Goal: Task Accomplishment & Management: Complete application form

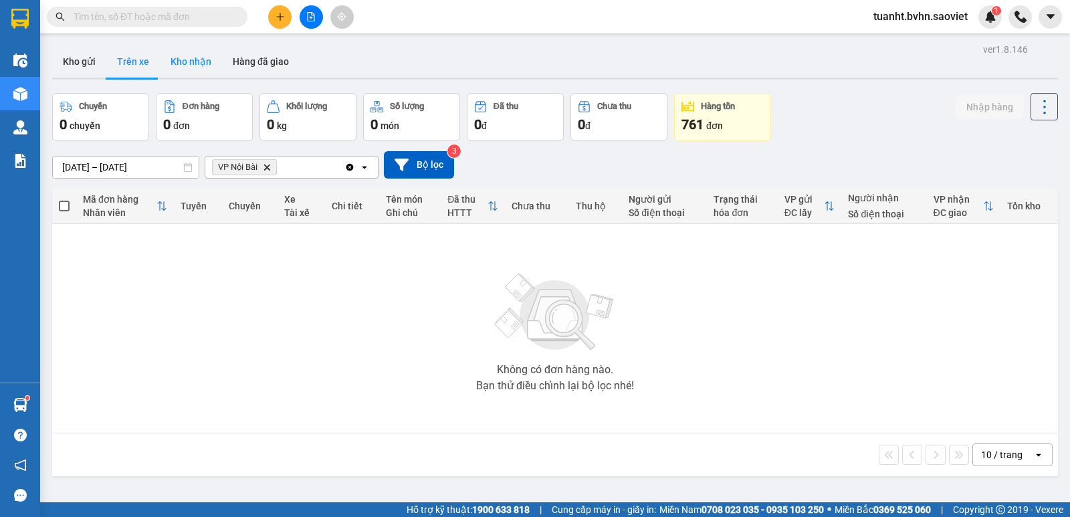
click at [205, 68] on button "Kho nhận" at bounding box center [191, 61] width 62 height 32
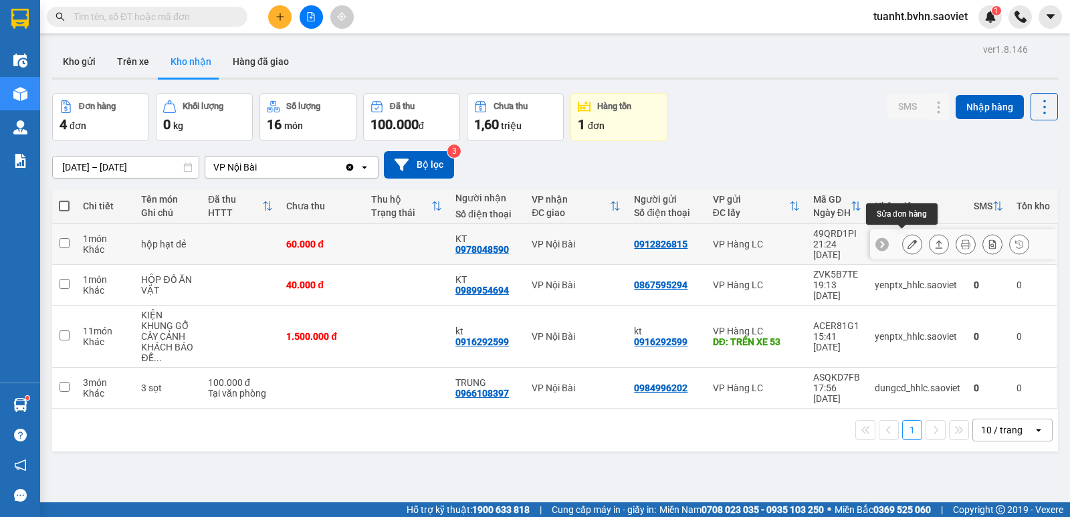
click at [903, 237] on button at bounding box center [912, 244] width 19 height 23
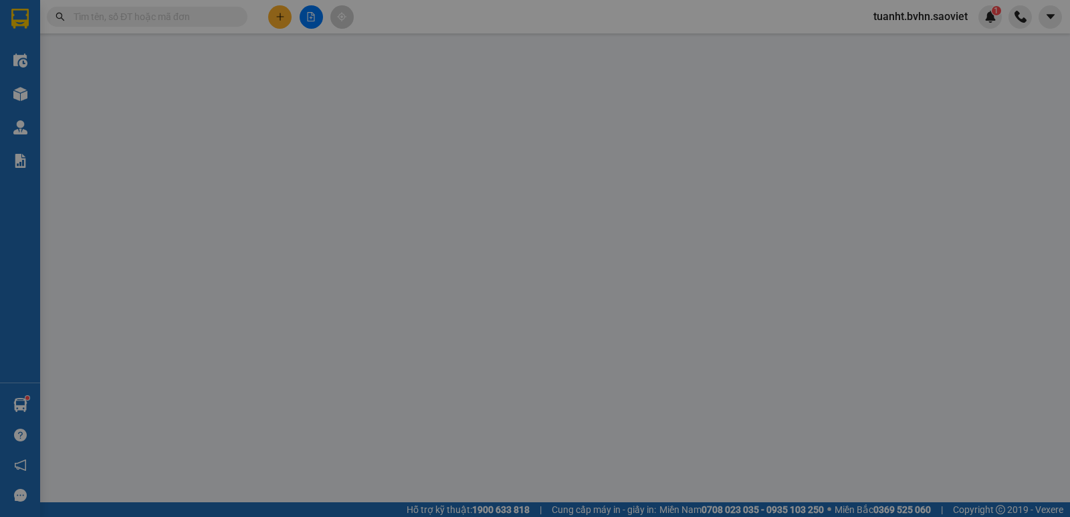
type input "0912826815"
type input "0978048590"
type input "KT"
type input "0"
type input "60.000"
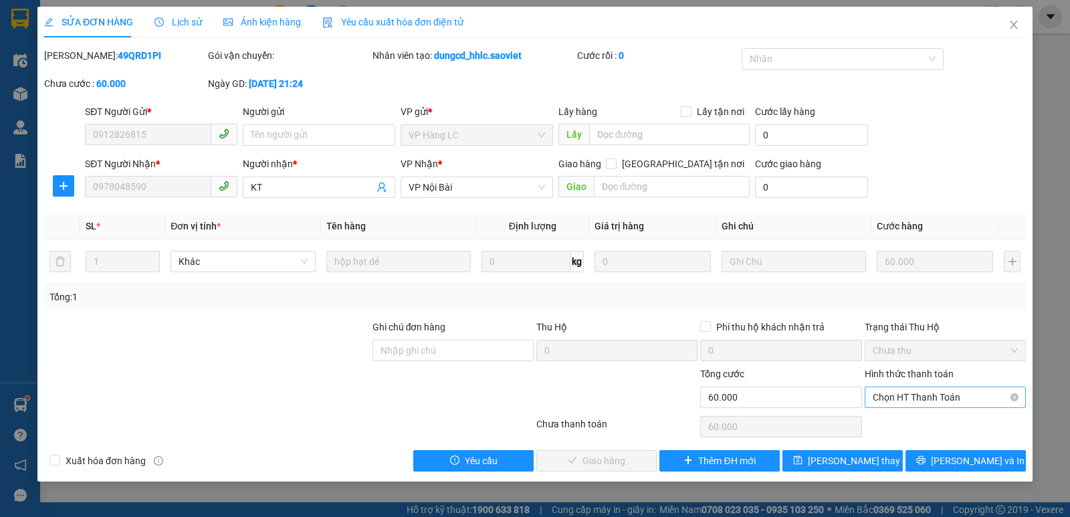
click at [888, 400] on span "Chọn HT Thanh Toán" at bounding box center [945, 397] width 145 height 20
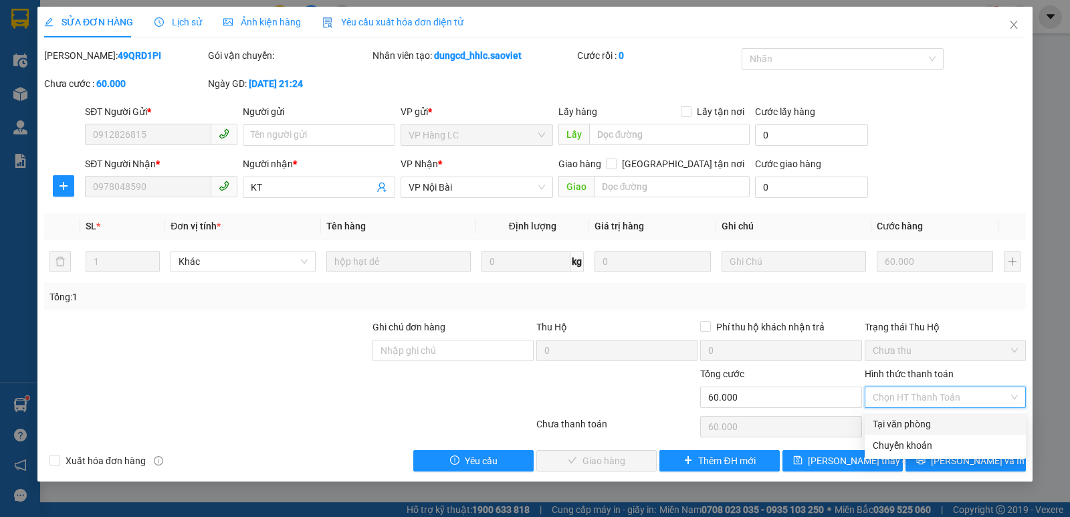
click at [889, 431] on div "Tại văn phòng" at bounding box center [945, 424] width 145 height 15
type input "0"
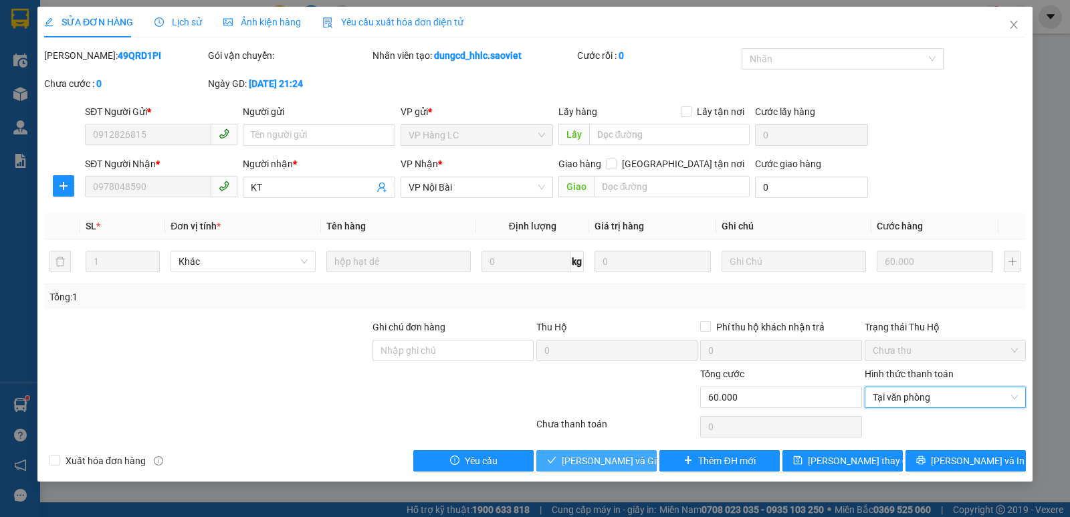
click at [620, 466] on span "[PERSON_NAME] và Giao hàng" at bounding box center [626, 460] width 128 height 15
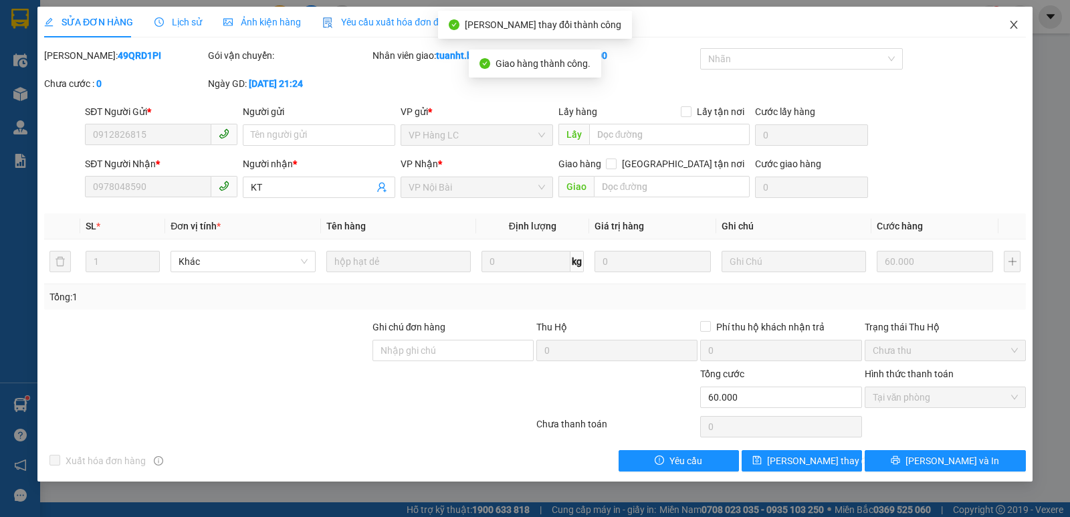
click at [1010, 27] on icon "close" at bounding box center [1013, 24] width 11 height 11
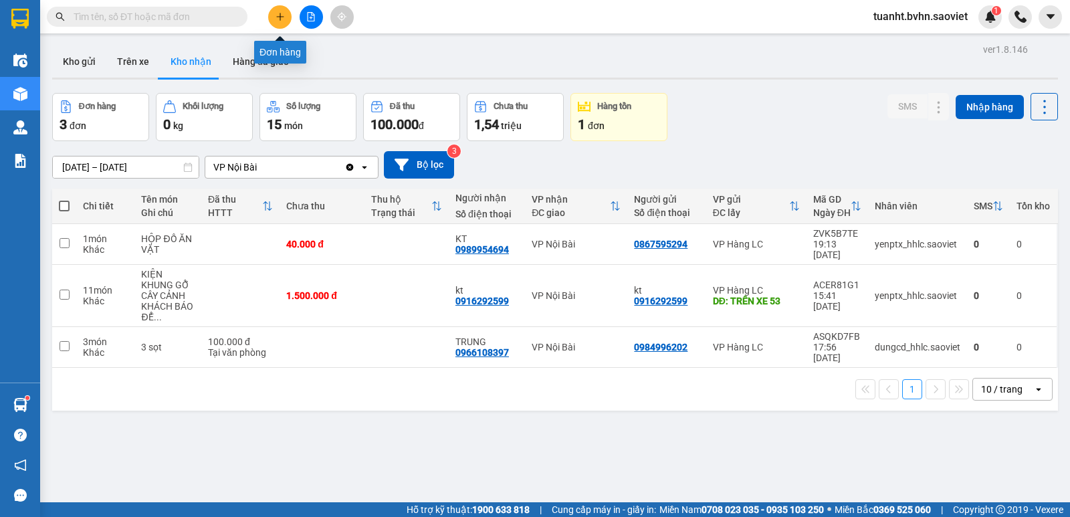
click at [276, 15] on icon "plus" at bounding box center [279, 16] width 9 height 9
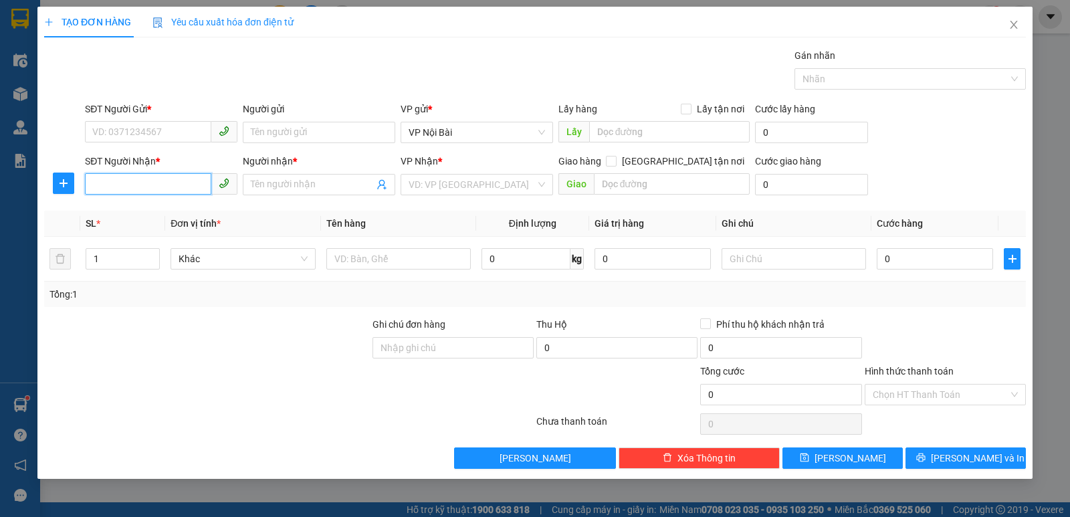
click at [150, 184] on input "SĐT Người Nhận *" at bounding box center [148, 183] width 126 height 21
type input "0818573995"
click at [156, 128] on input "SĐT Người Gửi *" at bounding box center [148, 131] width 126 height 21
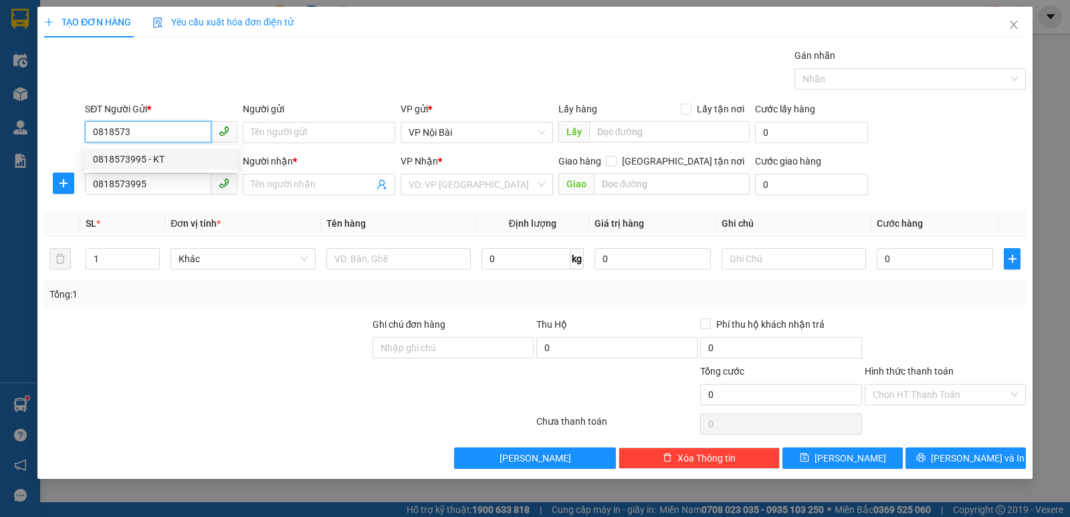
click at [166, 158] on div "0818573995 - KT" at bounding box center [161, 159] width 136 height 15
type input "0818573995"
type input "KT"
type input "0818573995"
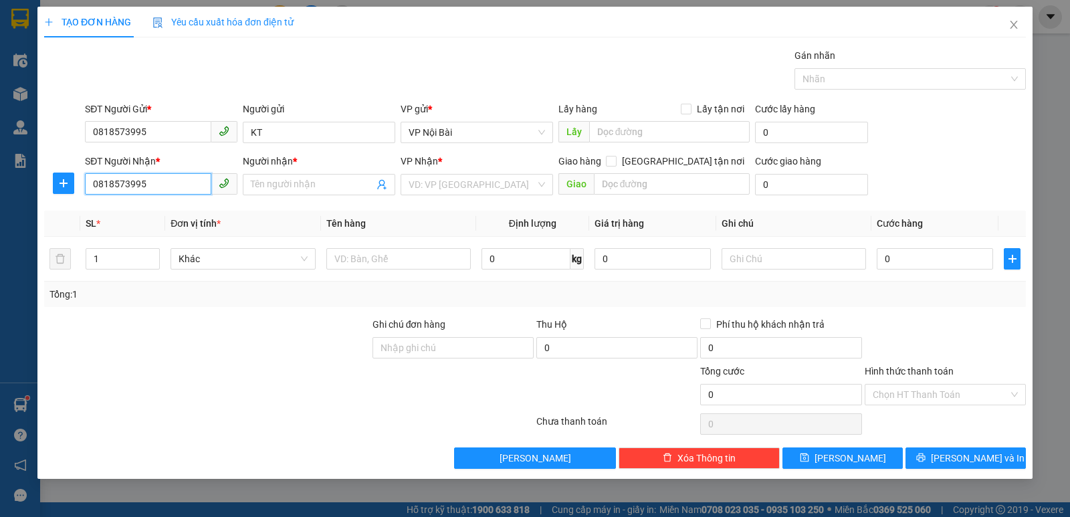
click at [162, 183] on input "0818573995" at bounding box center [148, 183] width 126 height 21
type input "0"
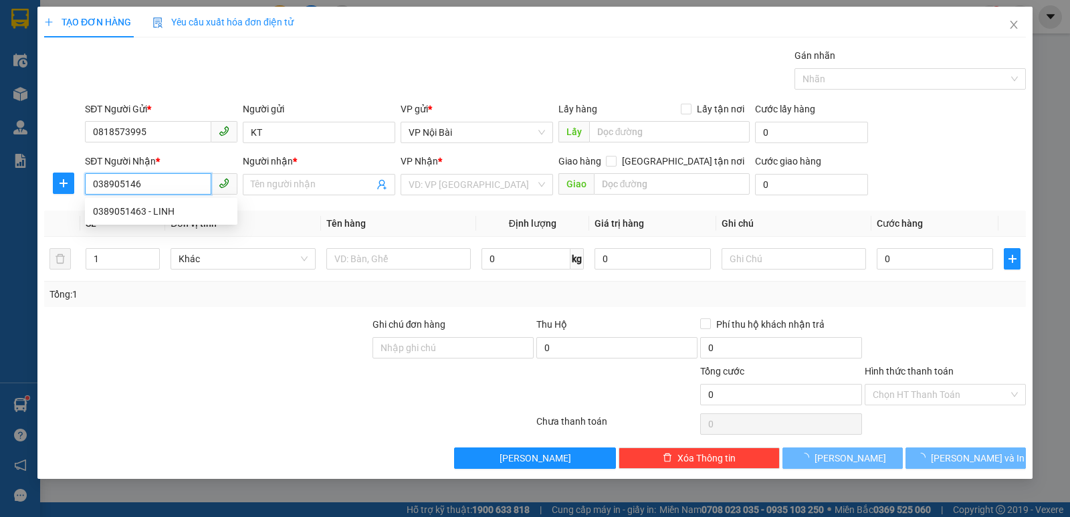
type input "0389051463"
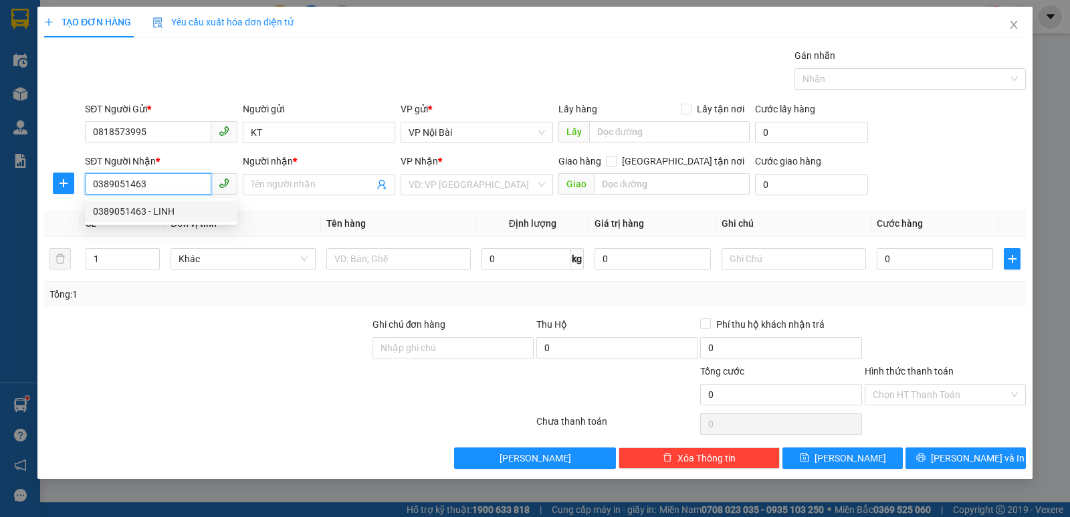
click at [189, 215] on div "0389051463 - LINH" at bounding box center [161, 211] width 136 height 15
type input "LINH"
type input "0389051463"
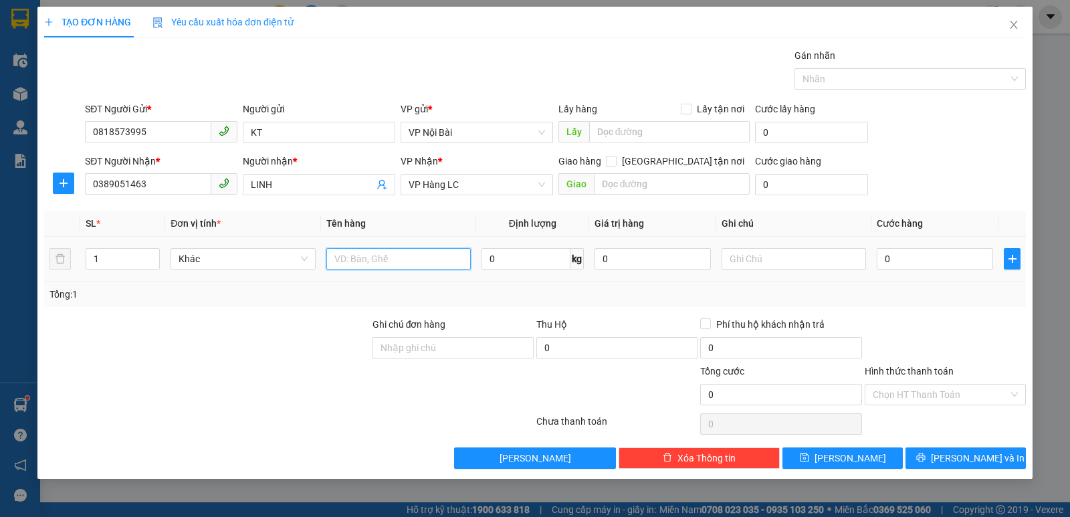
click at [374, 260] on input "text" at bounding box center [398, 258] width 144 height 21
paste input "ô"
paste input "ốp"
paste input "ô"
type input "xốp tôm"
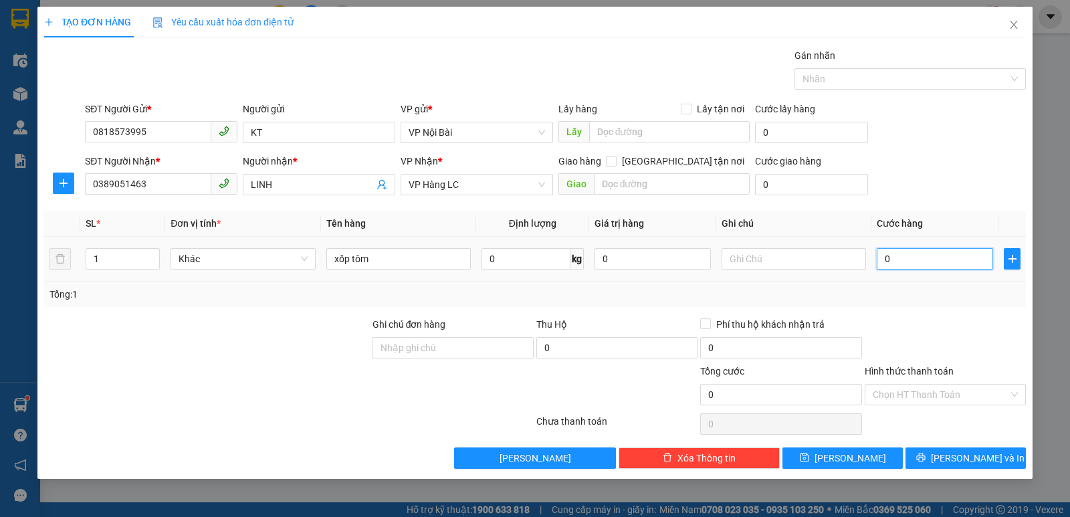
click at [945, 262] on input "0" at bounding box center [935, 258] width 116 height 21
type input "8"
type input "80"
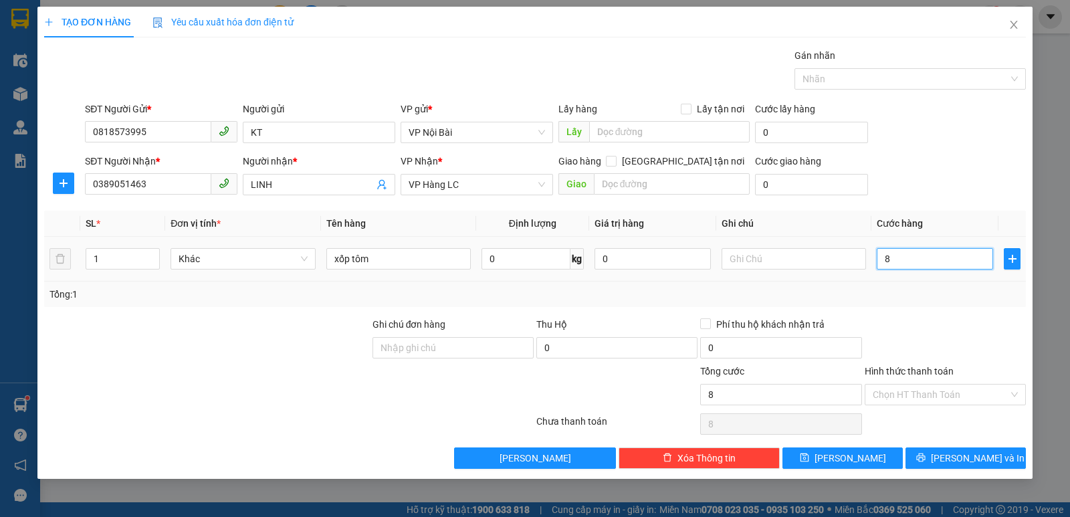
type input "80"
type input "80.000"
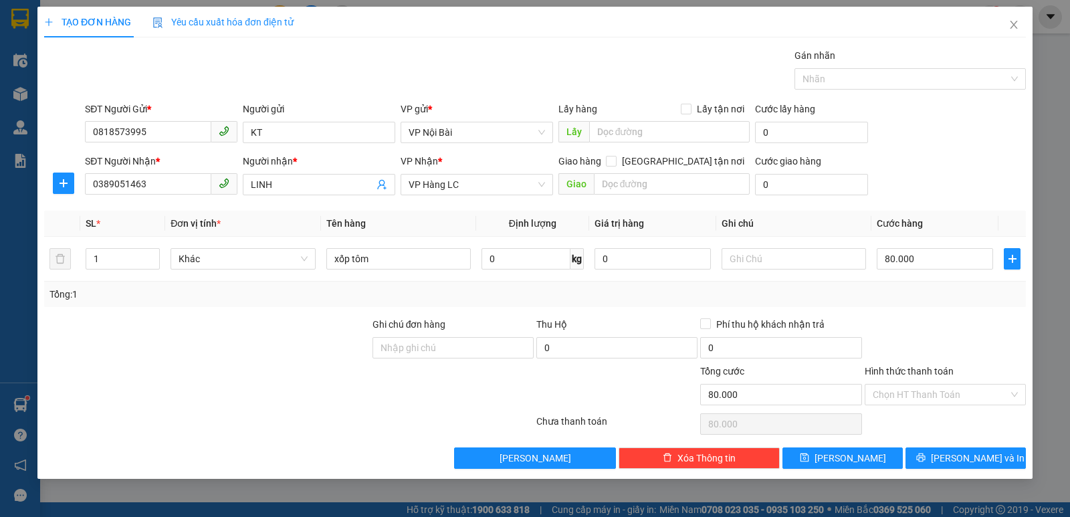
click at [954, 309] on div "Transit Pickup Surcharge Ids Transit Deliver Surcharge Ids Transit Deliver Surc…" at bounding box center [534, 258] width 981 height 421
click at [925, 461] on icon "printer" at bounding box center [920, 457] width 9 height 9
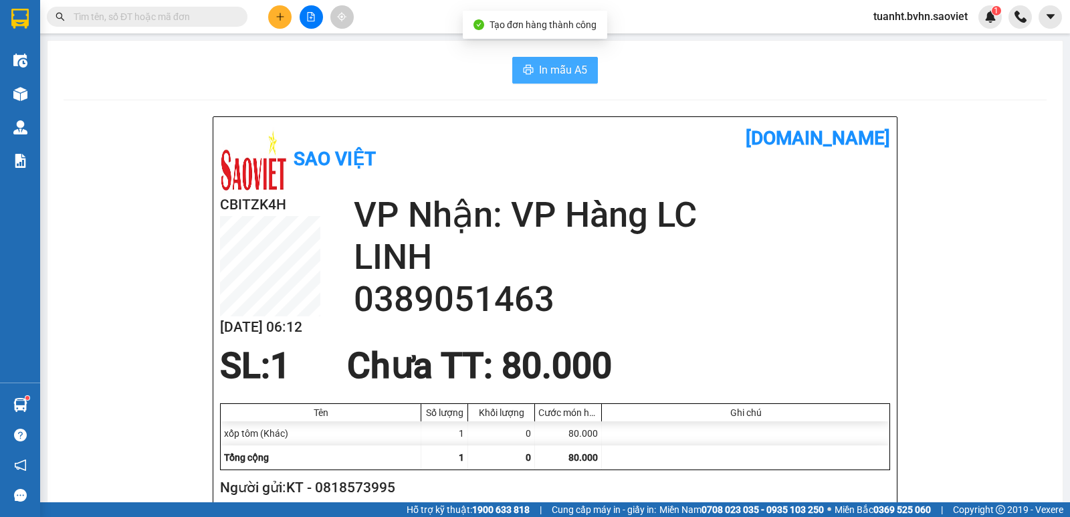
click at [564, 64] on span "In mẫu A5" at bounding box center [563, 70] width 48 height 17
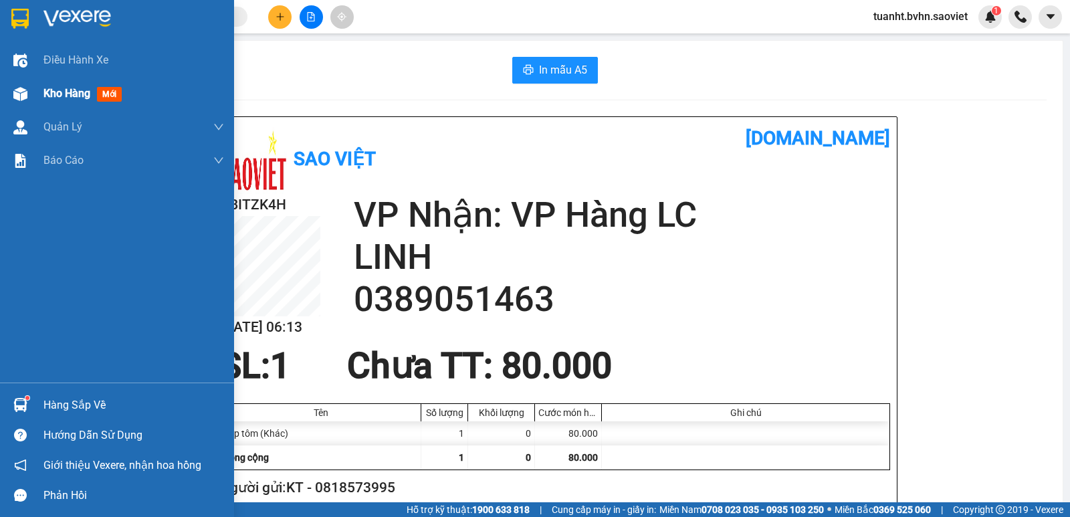
click at [15, 91] on img at bounding box center [20, 94] width 14 height 14
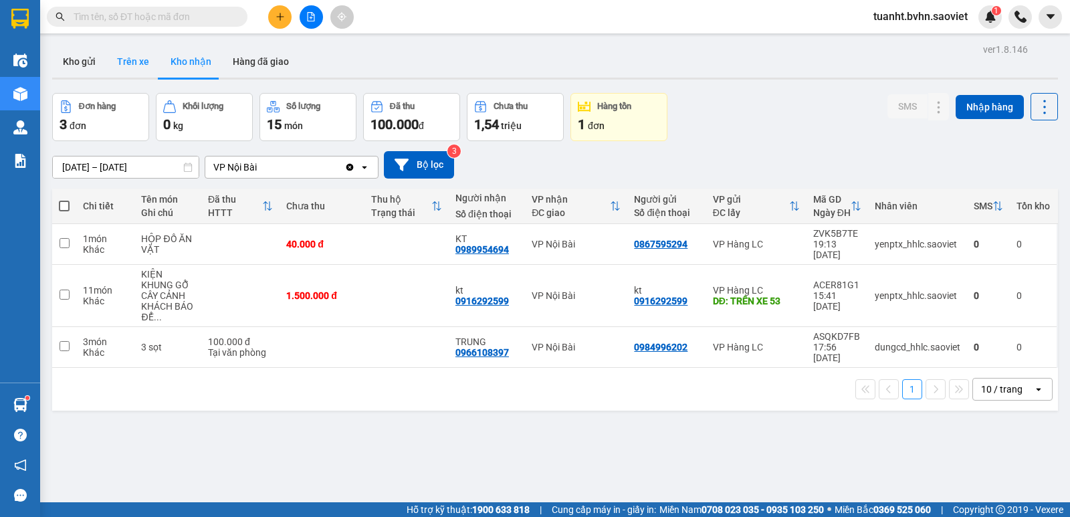
click at [132, 66] on button "Trên xe" at bounding box center [132, 61] width 53 height 32
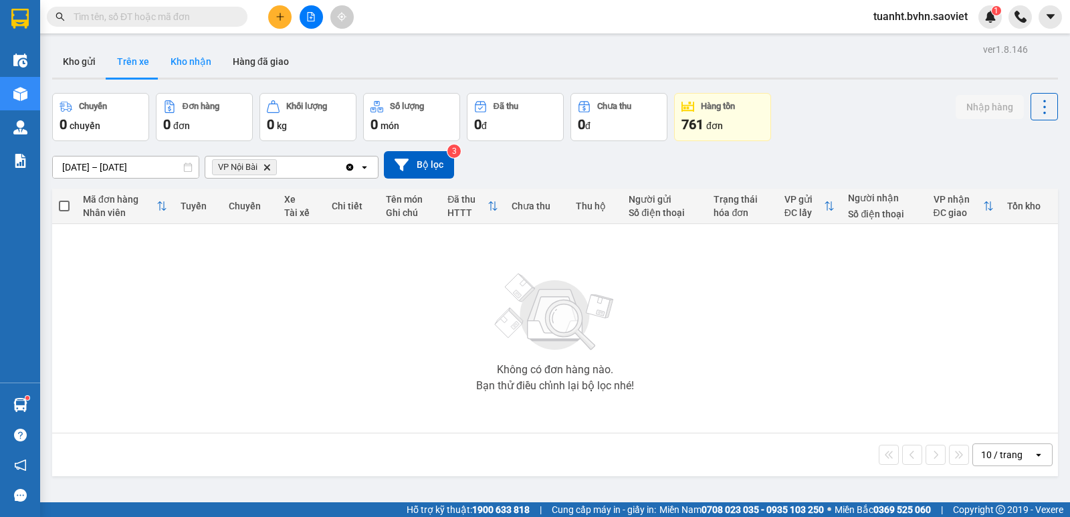
click at [184, 66] on button "Kho nhận" at bounding box center [191, 61] width 62 height 32
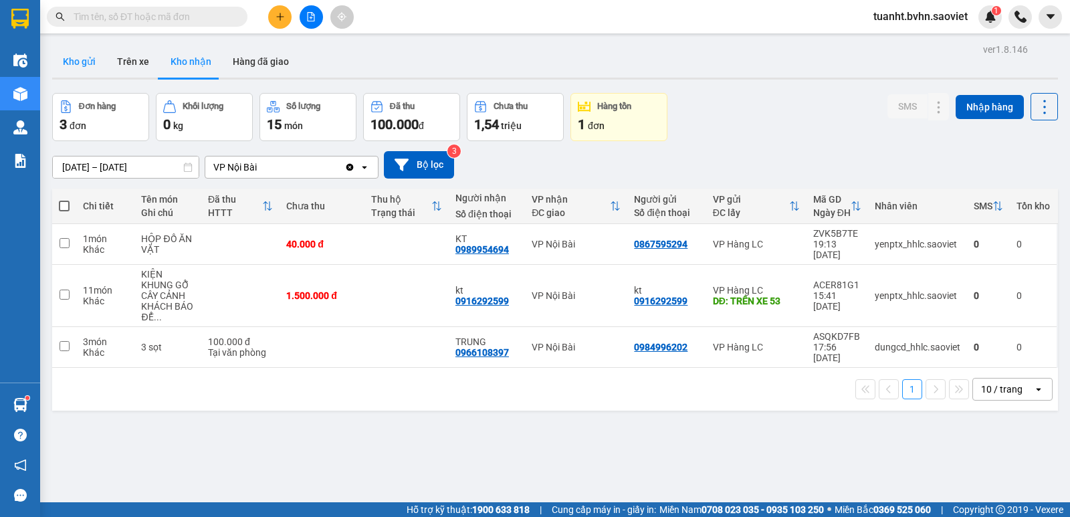
click at [90, 63] on button "Kho gửi" at bounding box center [79, 61] width 54 height 32
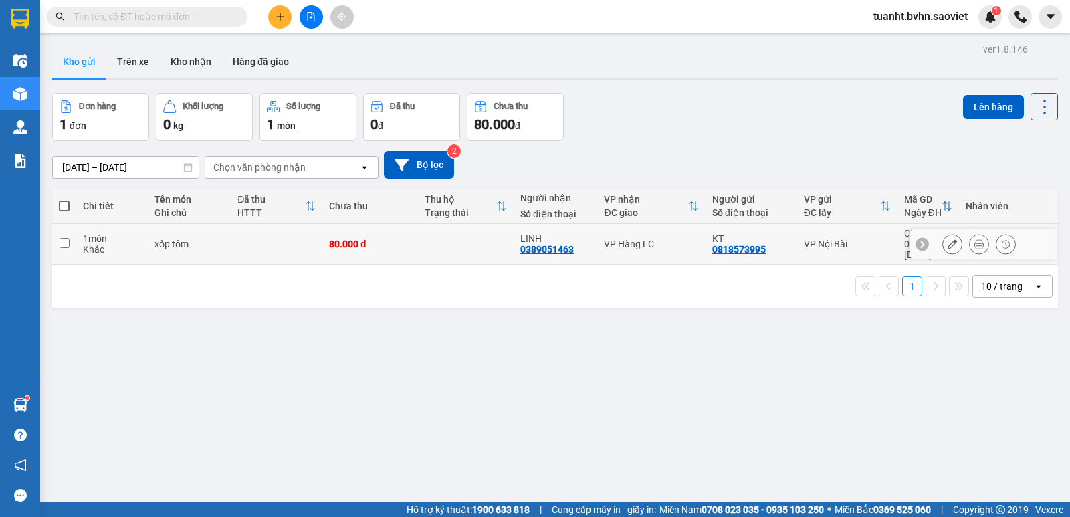
click at [68, 238] on input "checkbox" at bounding box center [65, 243] width 10 height 10
checkbox input "true"
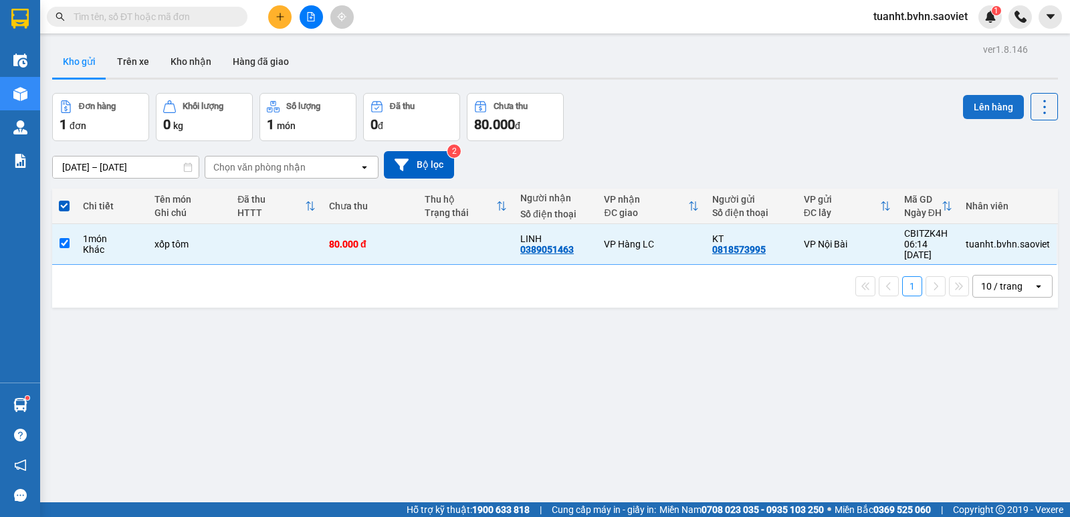
click at [986, 101] on button "Lên hàng" at bounding box center [993, 107] width 61 height 24
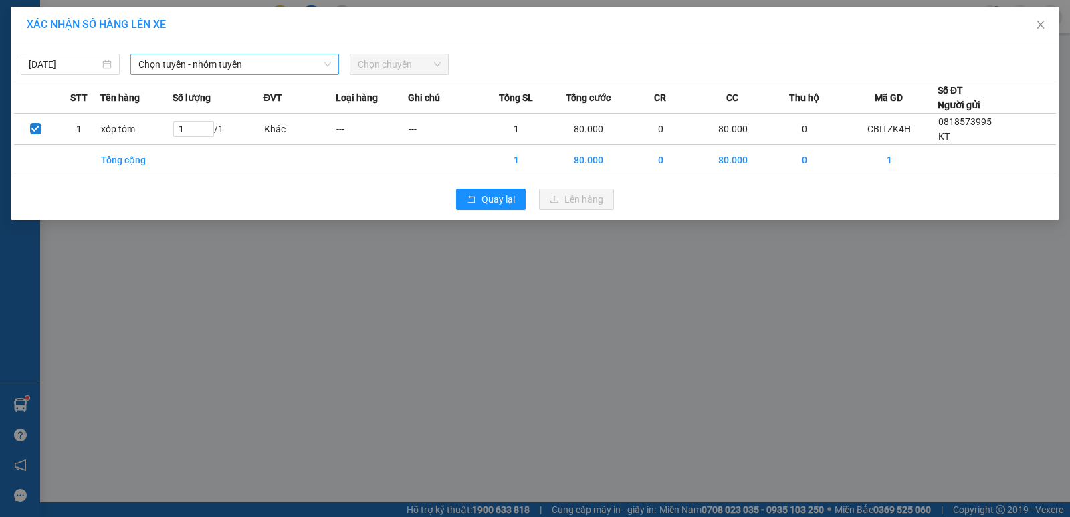
click at [196, 62] on span "Chọn tuyến - nhóm tuyến" at bounding box center [234, 64] width 193 height 20
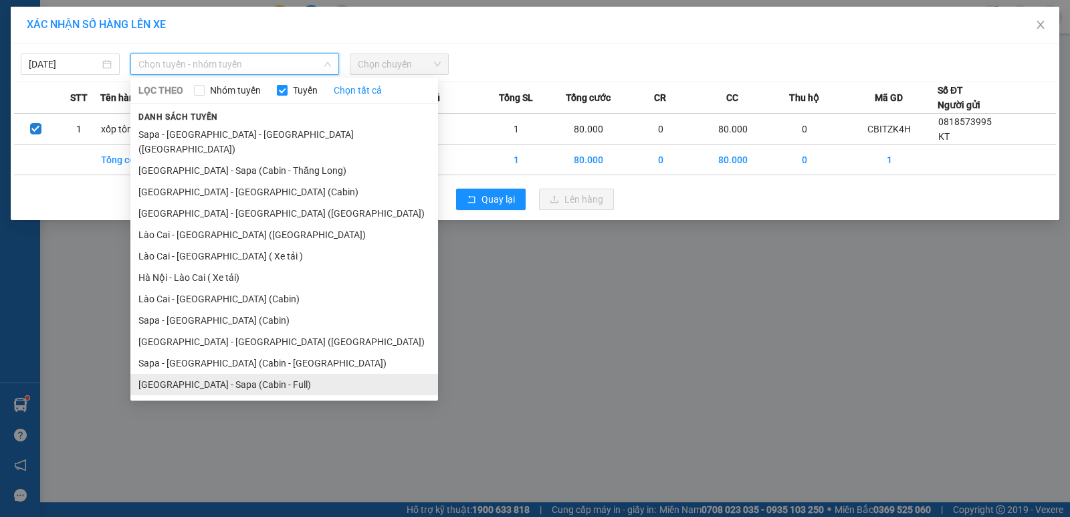
click at [278, 374] on li "[GEOGRAPHIC_DATA] - Sapa (Cabin - Full)" at bounding box center [284, 384] width 308 height 21
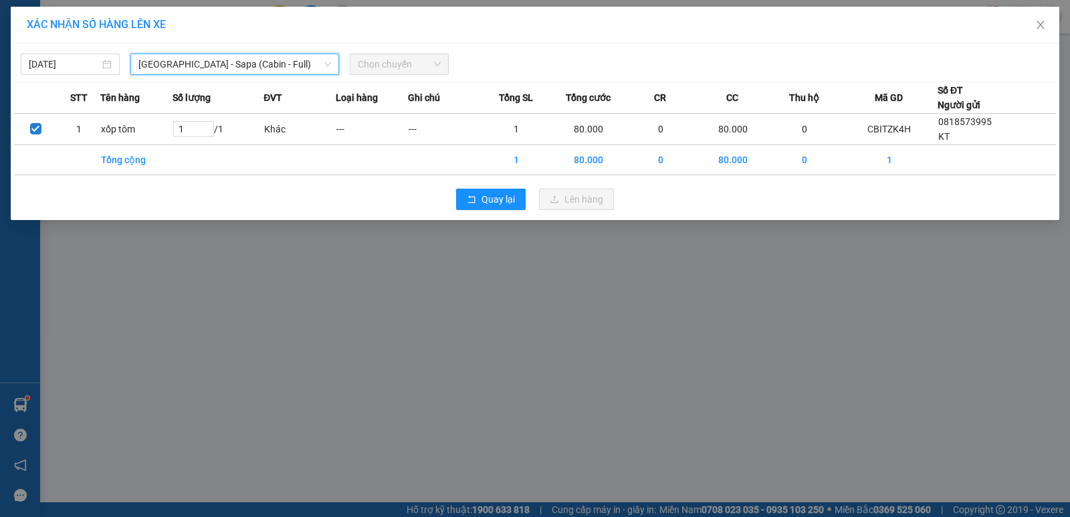
click at [404, 66] on span "Chọn chuyến" at bounding box center [399, 64] width 83 height 20
click at [380, 62] on span "Chọn chuyến" at bounding box center [399, 64] width 83 height 20
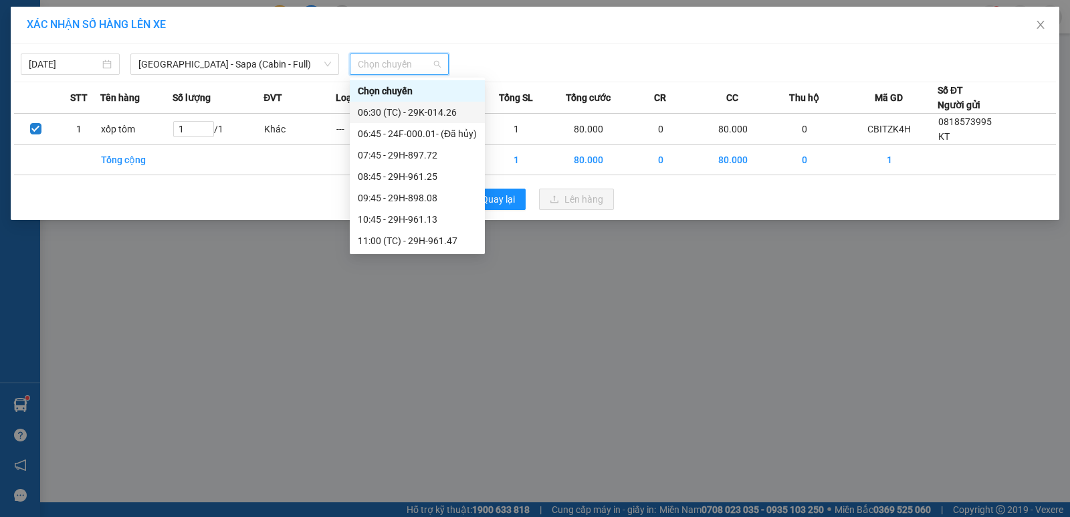
click at [449, 117] on div "06:30 (TC) - 29K-014.26" at bounding box center [417, 112] width 119 height 15
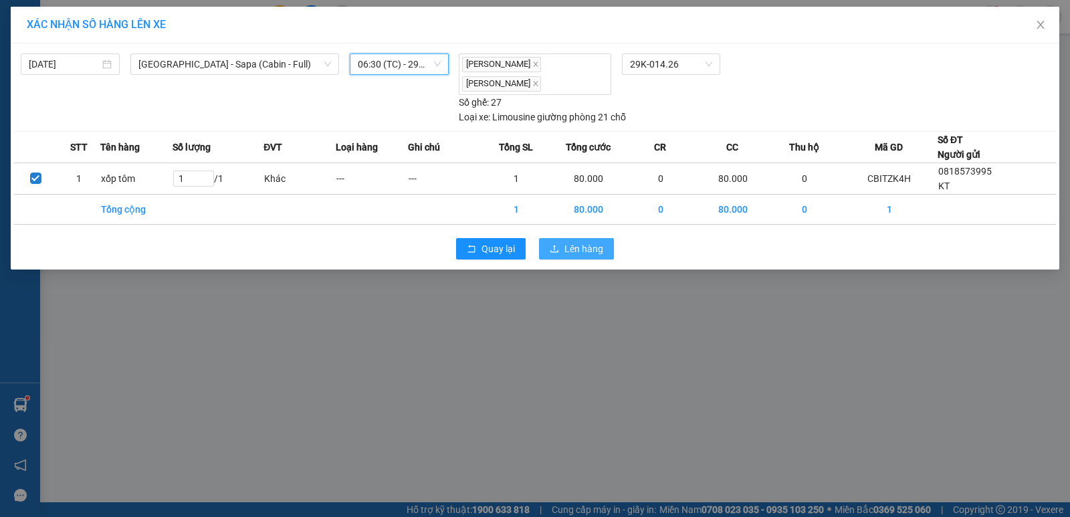
click at [596, 249] on span "Lên hàng" at bounding box center [583, 248] width 39 height 15
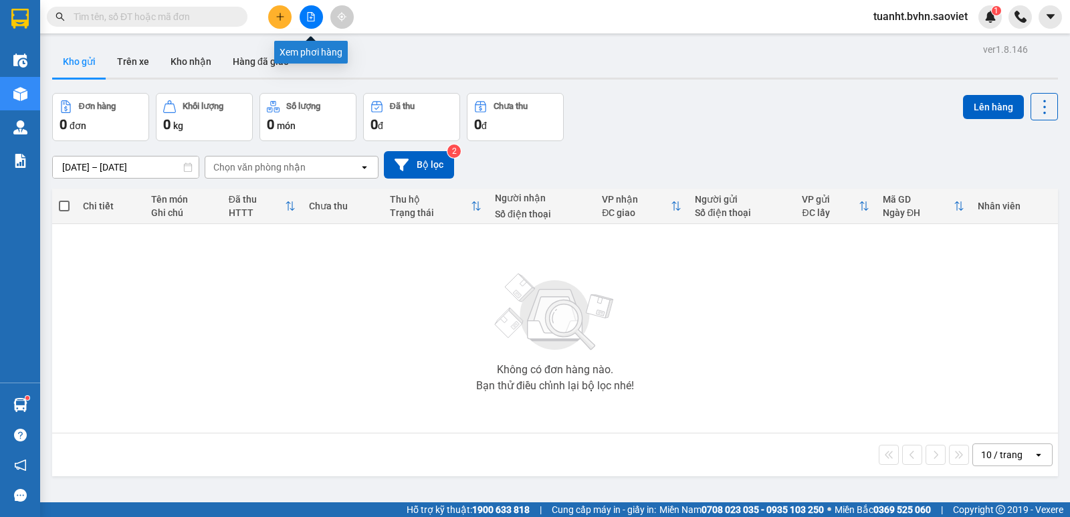
click at [309, 17] on icon "file-add" at bounding box center [310, 16] width 9 height 9
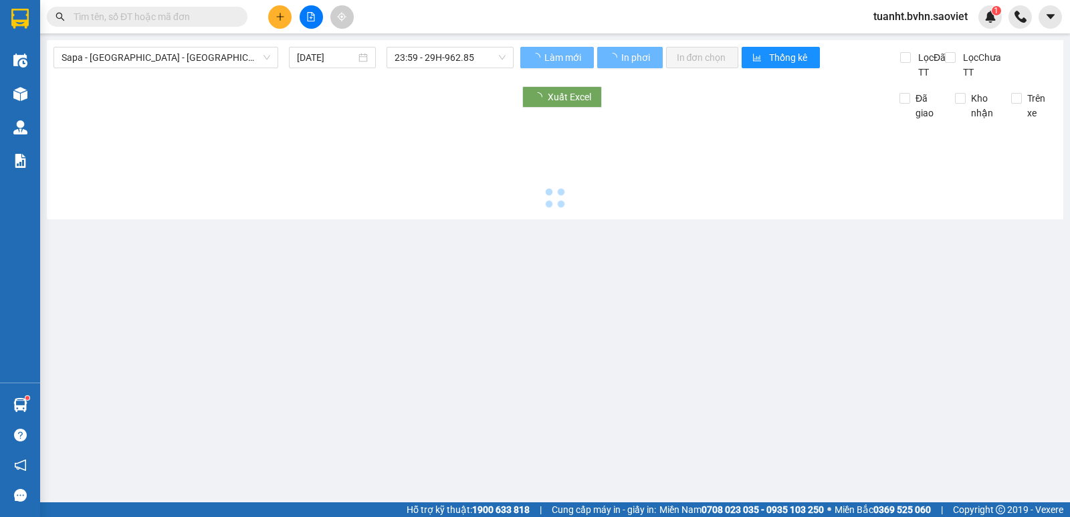
type input "[DATE]"
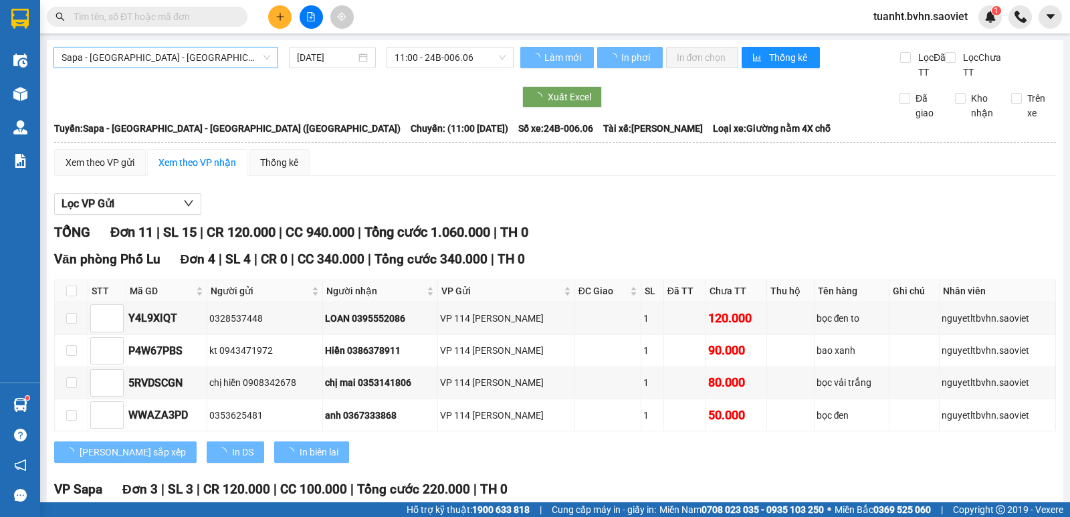
click at [229, 53] on span "Sapa - [GEOGRAPHIC_DATA] - [GEOGRAPHIC_DATA] ([GEOGRAPHIC_DATA])" at bounding box center [166, 57] width 209 height 20
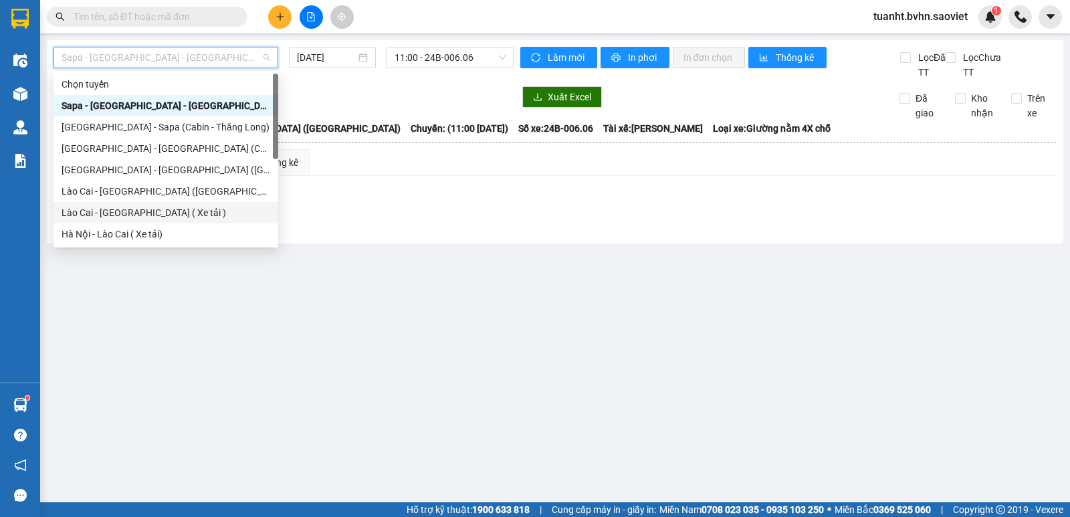
scroll to position [107, 0]
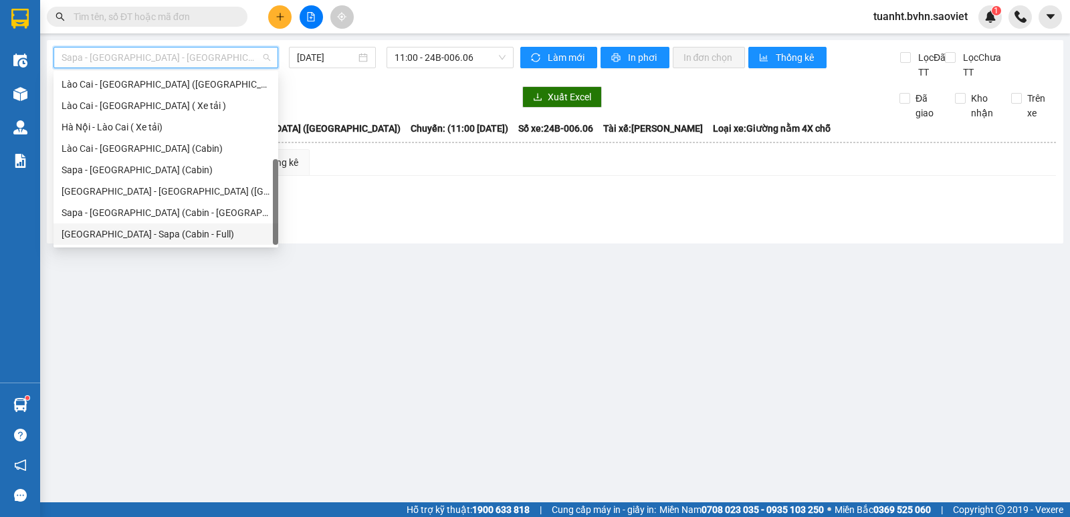
click at [211, 231] on div "[GEOGRAPHIC_DATA] - Sapa (Cabin - Full)" at bounding box center [166, 234] width 209 height 15
type input "[DATE]"
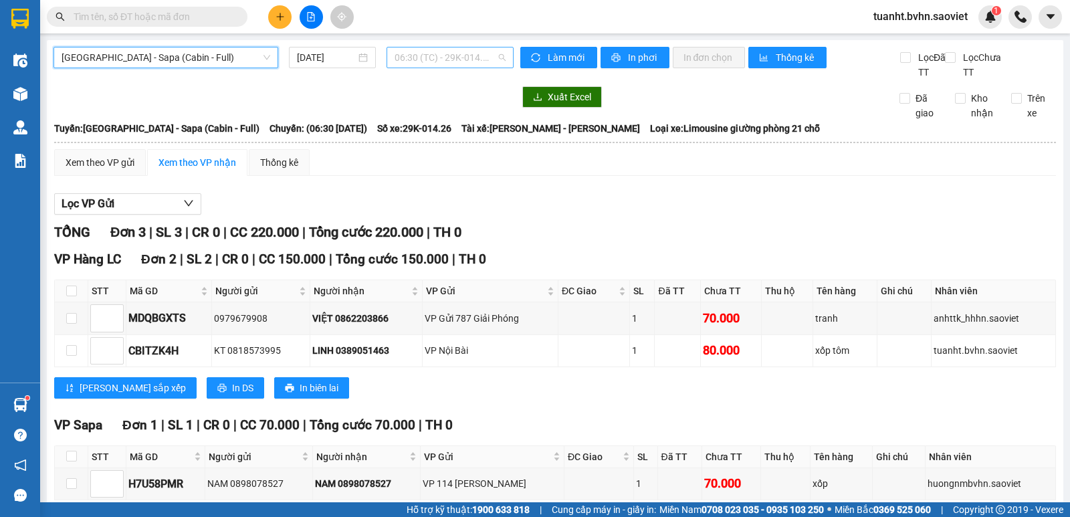
click at [455, 56] on span "06:30 (TC) - 29K-014.26" at bounding box center [449, 57] width 110 height 20
click at [646, 57] on span "In phơi" at bounding box center [643, 57] width 31 height 15
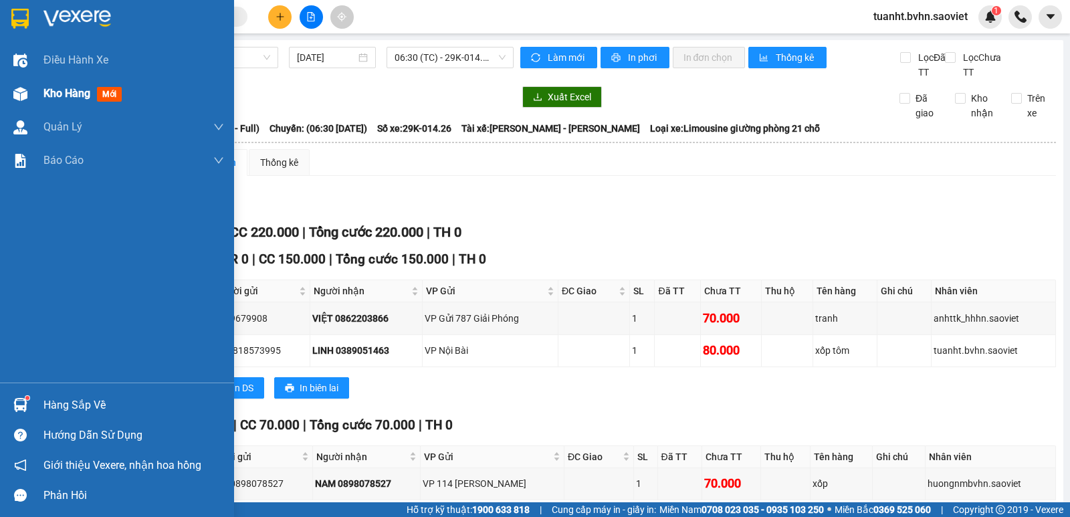
click at [22, 100] on img at bounding box center [20, 94] width 14 height 14
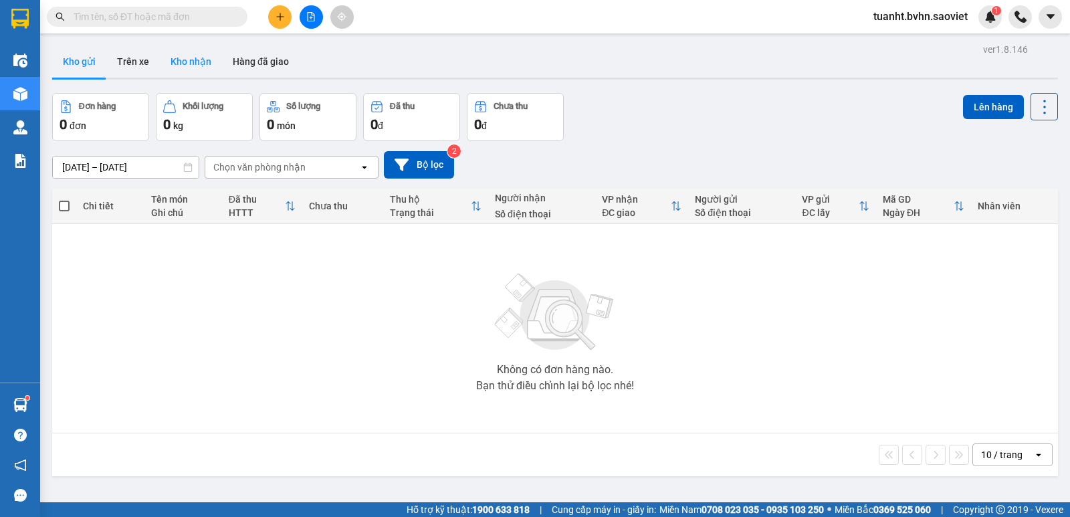
click at [192, 62] on button "Kho nhận" at bounding box center [191, 61] width 62 height 32
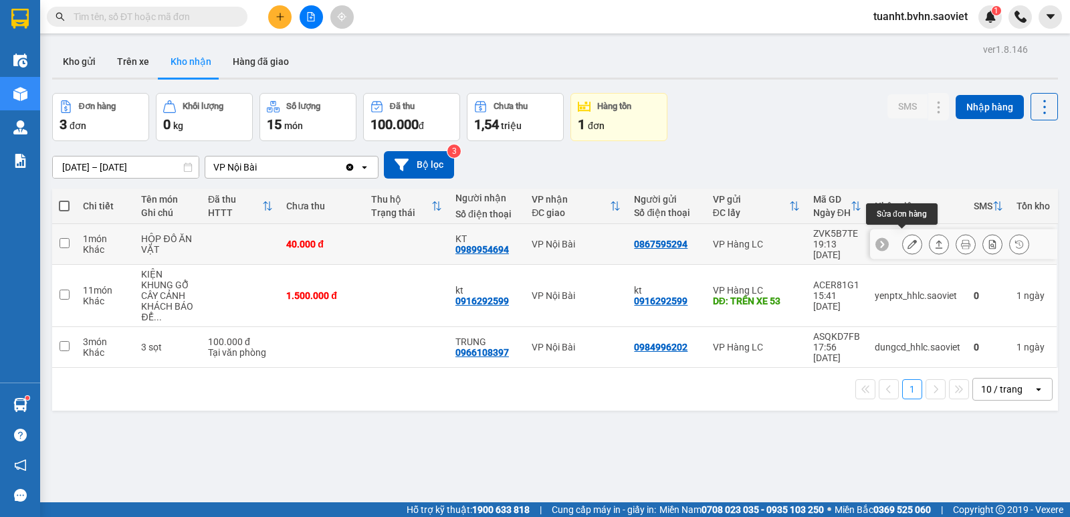
click at [907, 240] on icon at bounding box center [911, 243] width 9 height 9
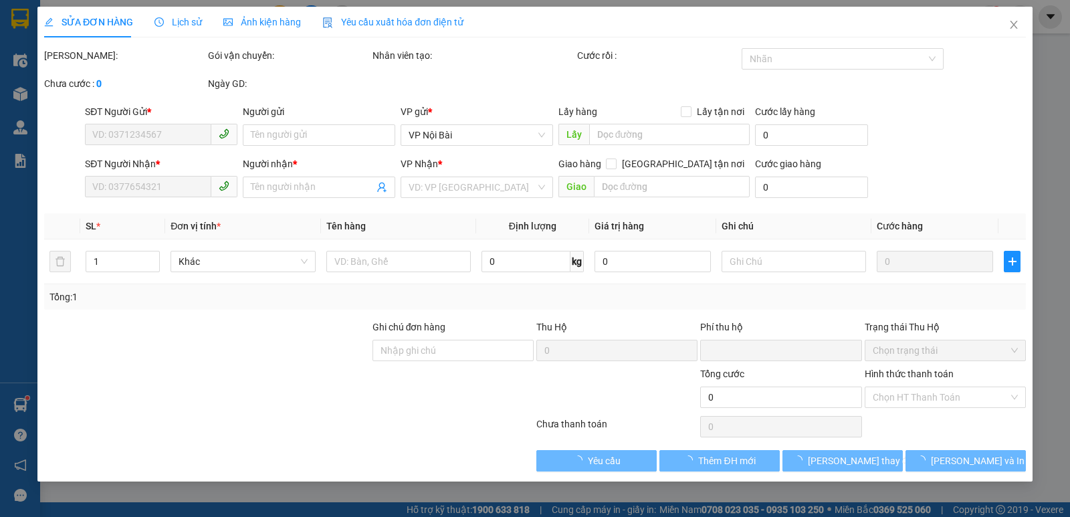
type input "0867595294"
type input "0989954694"
type input "KT"
type input "0"
type input "40.000"
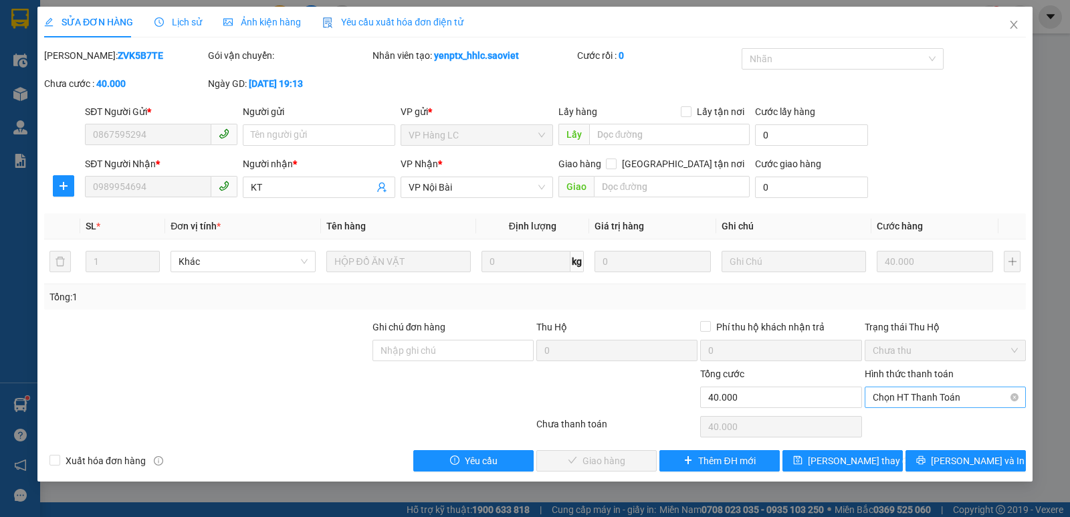
click at [933, 398] on span "Chọn HT Thanh Toán" at bounding box center [945, 397] width 145 height 20
click at [915, 449] on div "Chuyển khoản" at bounding box center [945, 445] width 145 height 15
type input "0"
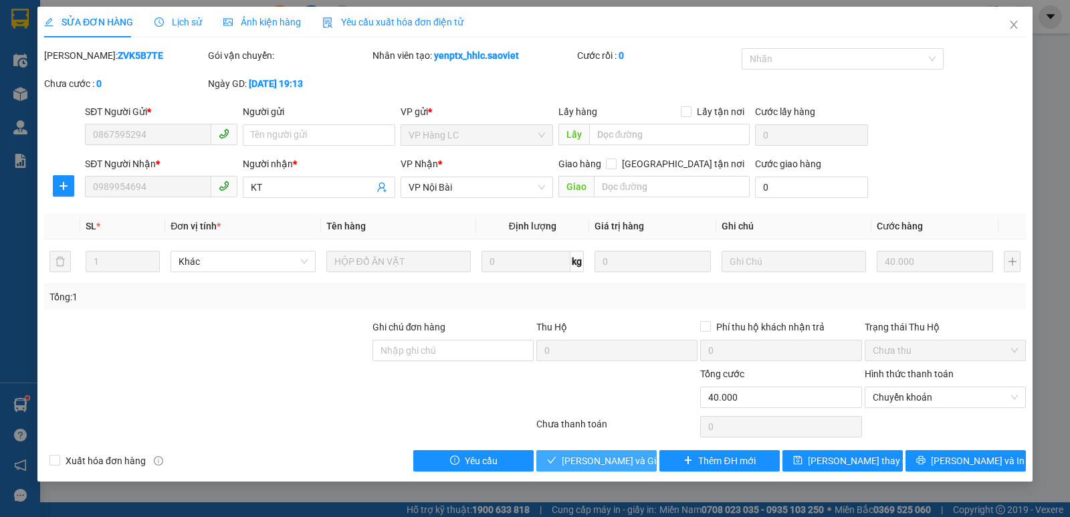
click at [634, 461] on span "[PERSON_NAME] và Giao hàng" at bounding box center [626, 460] width 128 height 15
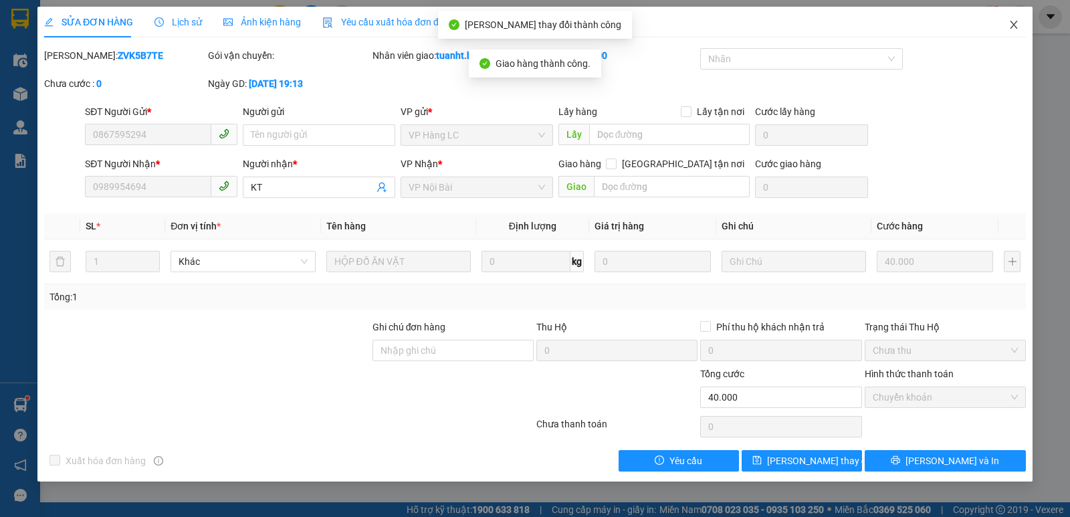
click at [1017, 22] on icon "close" at bounding box center [1013, 25] width 7 height 8
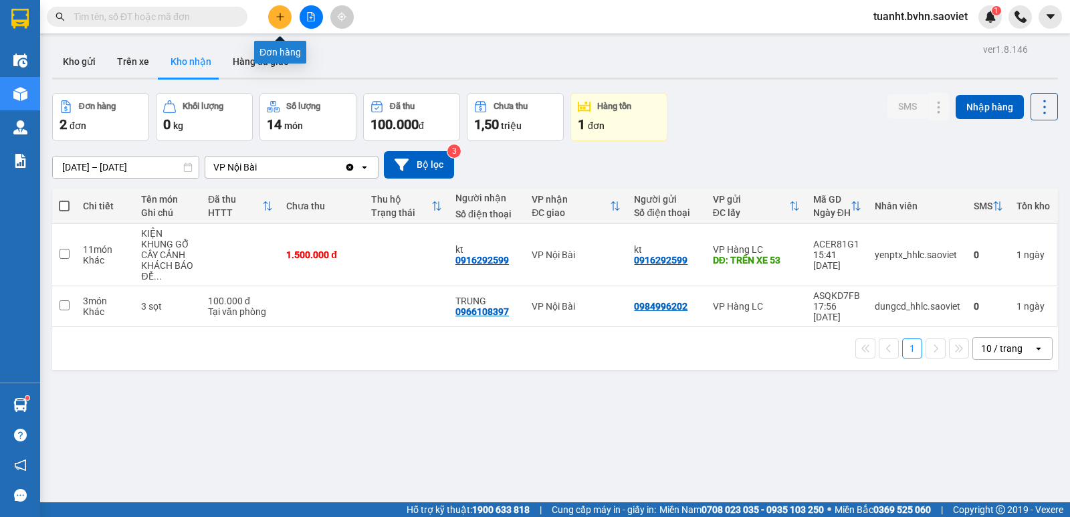
click at [279, 17] on icon "plus" at bounding box center [279, 16] width 7 height 1
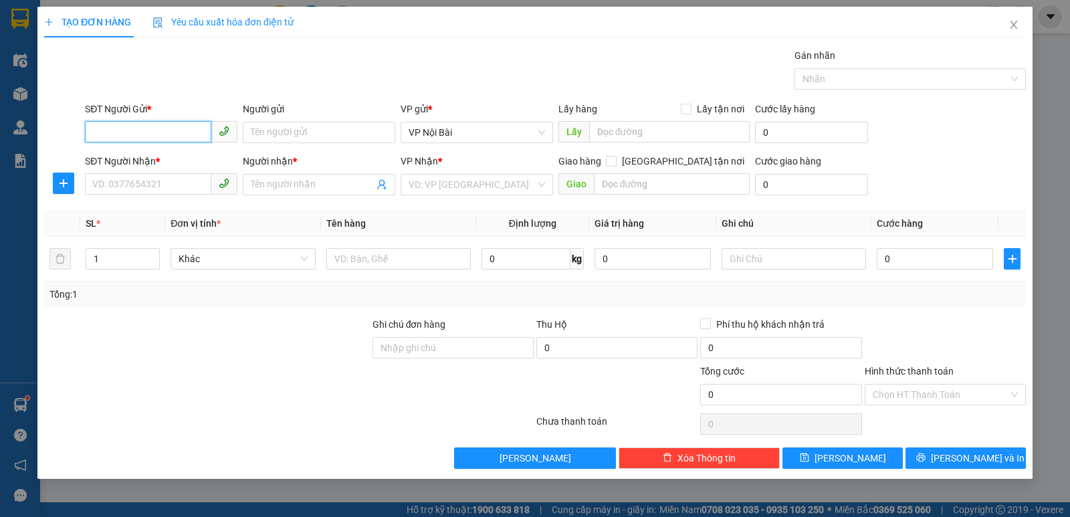
click at [116, 132] on input "SĐT Người Gửi *" at bounding box center [148, 131] width 126 height 21
type input "0989944130"
click at [179, 155] on div "0989944130 - KT" at bounding box center [161, 159] width 136 height 15
type input "KT"
type input "0989776976"
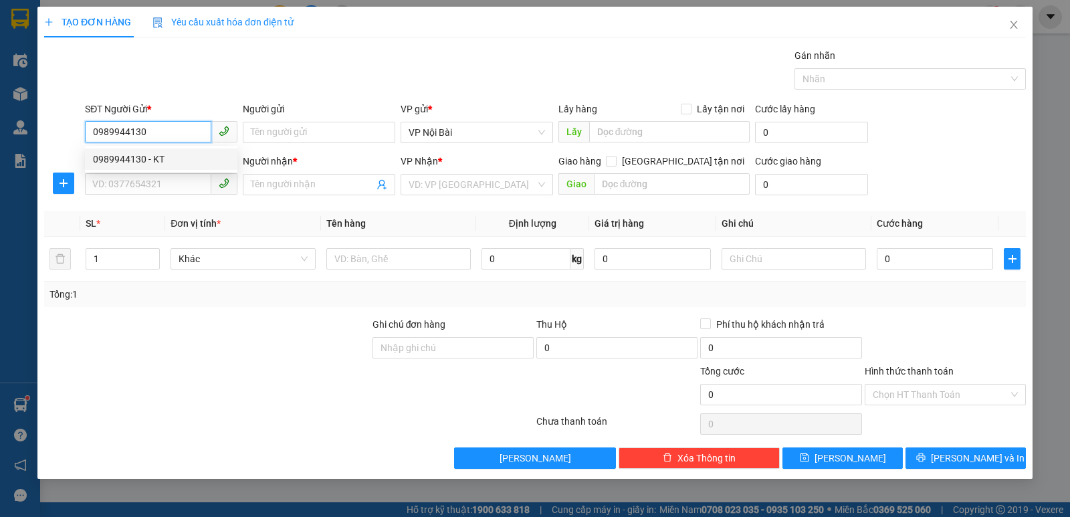
type input "HOÀN"
type input "0989944130"
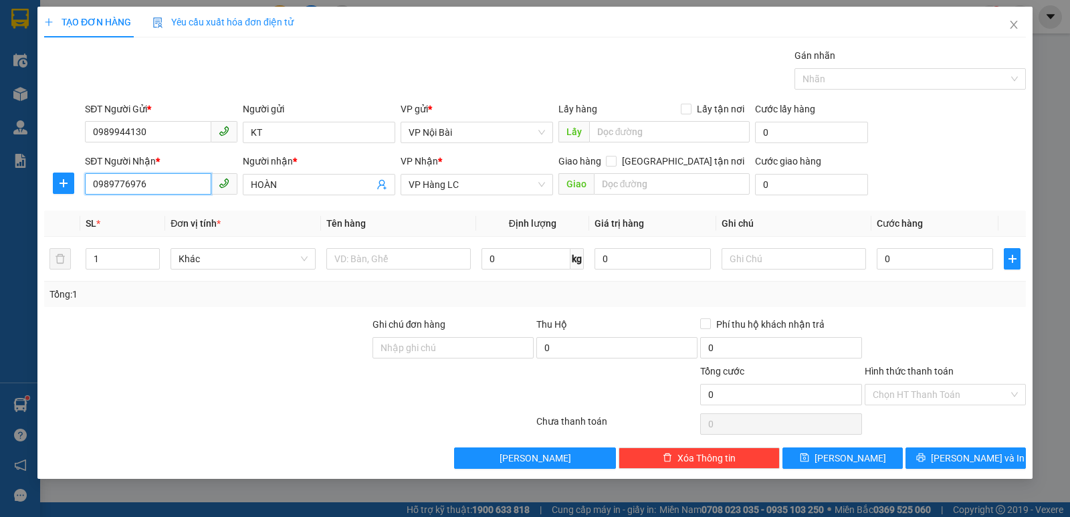
click at [173, 184] on input "0989776976" at bounding box center [148, 183] width 126 height 21
type input "0"
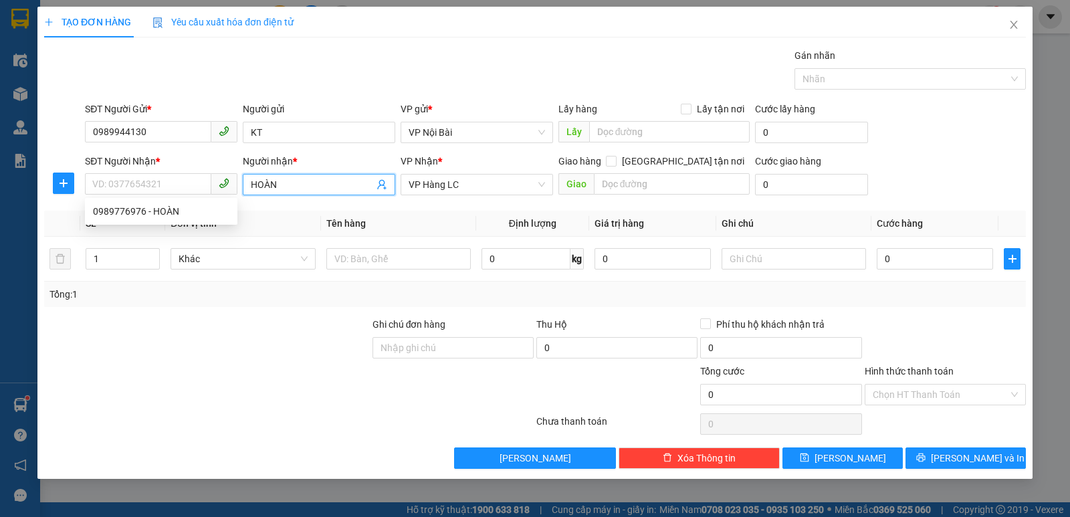
click at [314, 185] on input "HOÀN" at bounding box center [312, 184] width 123 height 15
type input "H"
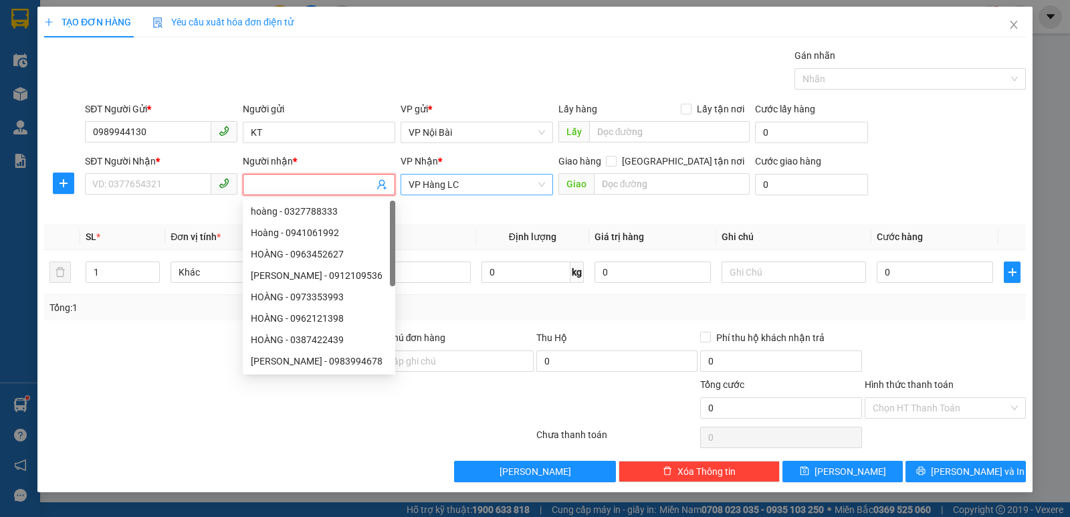
click at [469, 186] on span "VP Hàng LC" at bounding box center [477, 185] width 136 height 20
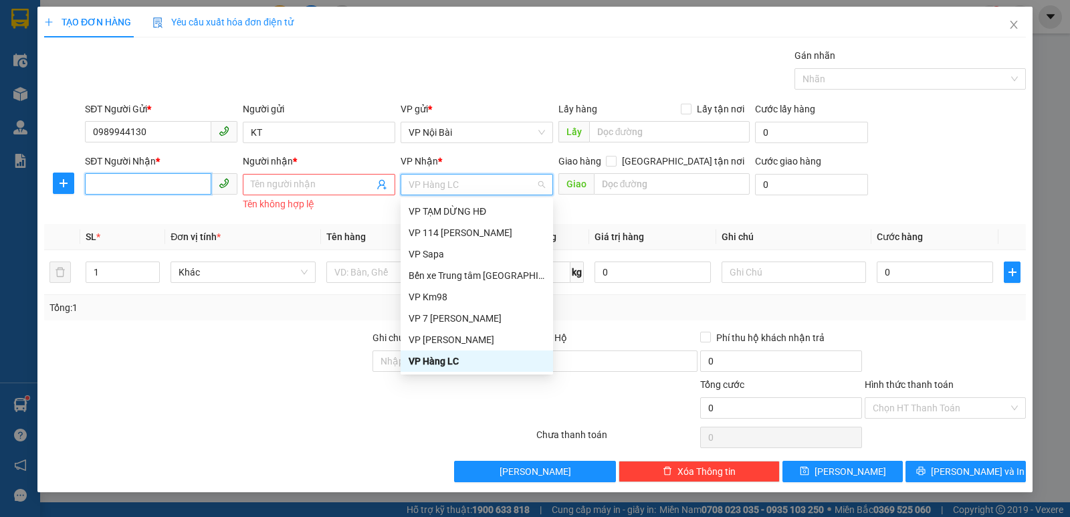
click at [148, 185] on input "SĐT Người Nhận *" at bounding box center [148, 183] width 126 height 21
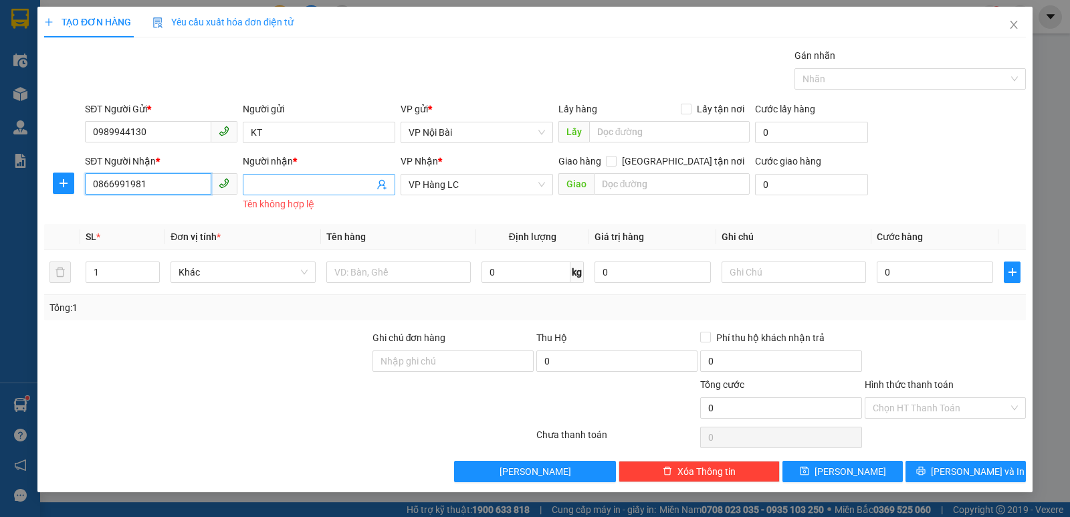
type input "0866991981"
click at [272, 187] on input "Người nhận *" at bounding box center [312, 184] width 123 height 15
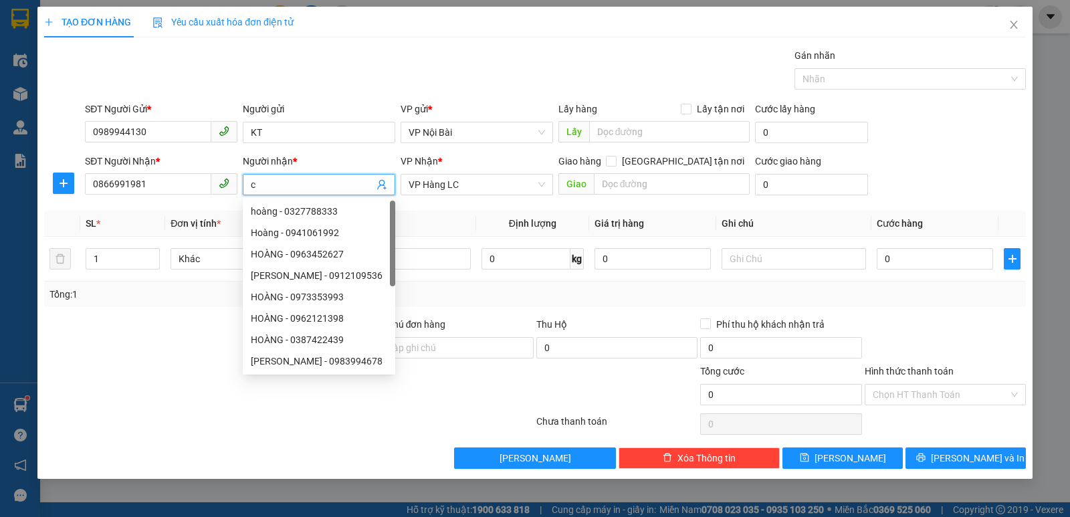
paste input "ô"
paste input "đ"
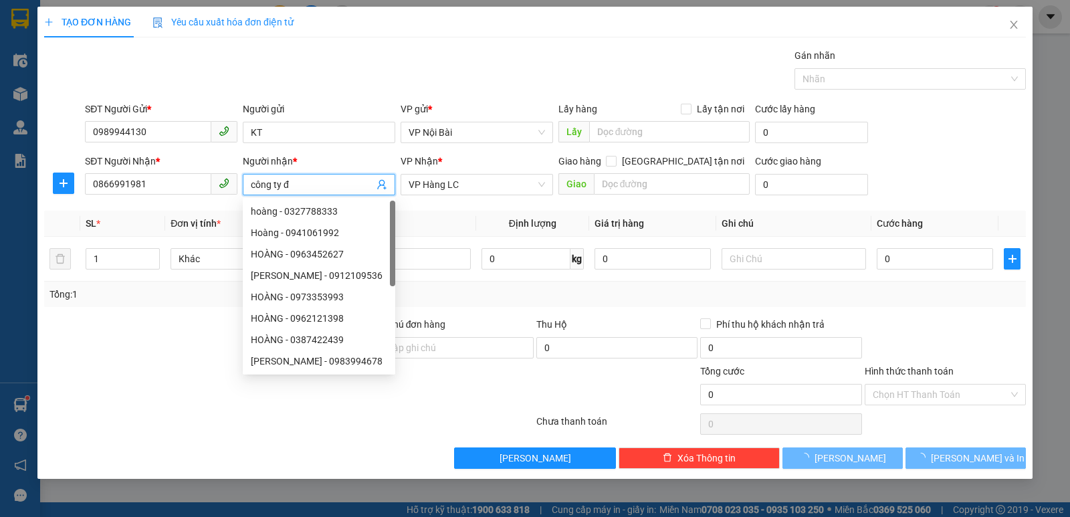
paste input "ại"
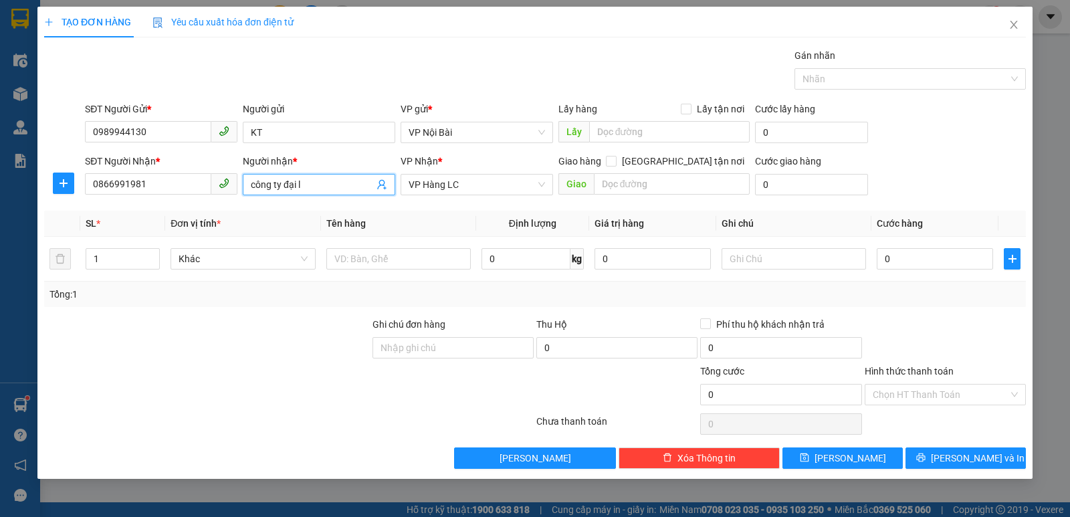
paste input "ơi"
paste input "ợi"
type input "công ty đại lợi"
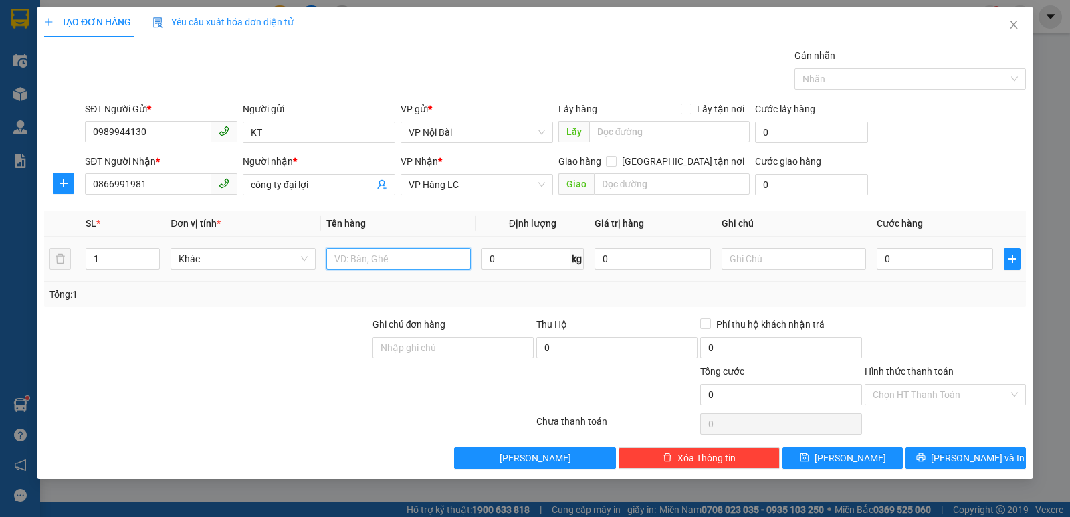
click at [376, 263] on input "text" at bounding box center [398, 258] width 144 height 21
paste input "ọc"
paste input "ăng"
paste input "ắng"
paste input "ỏ"
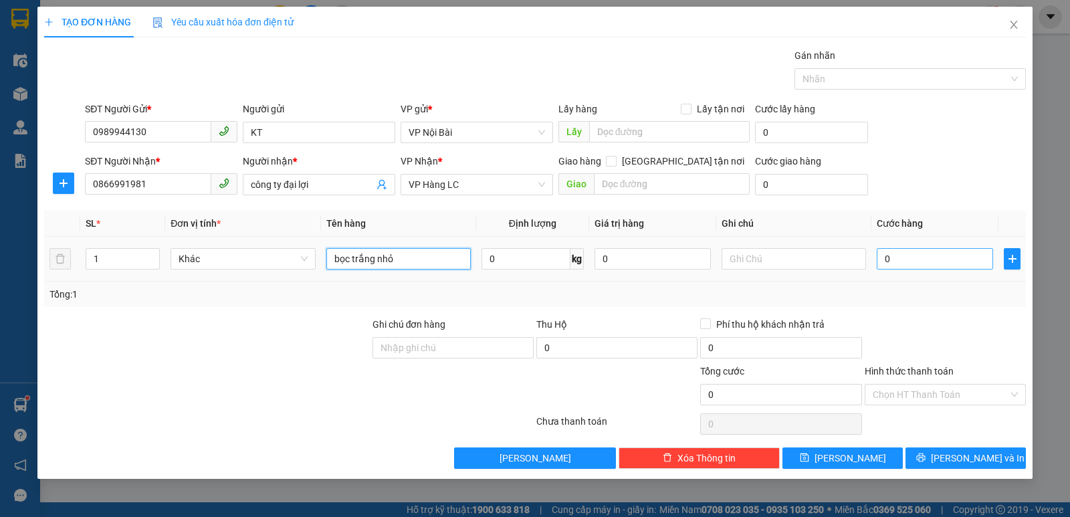
type input "bọc trắng nhỏ"
click at [939, 259] on input "0" at bounding box center [935, 258] width 116 height 21
type input "5"
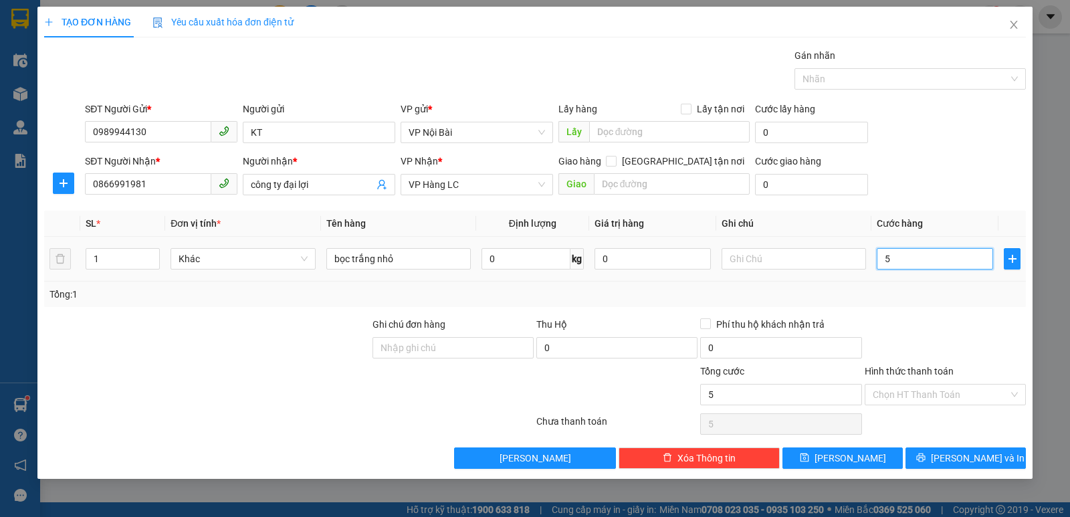
type input "50"
click at [1009, 304] on div "Tổng: 1" at bounding box center [534, 293] width 981 height 25
type input "50.000"
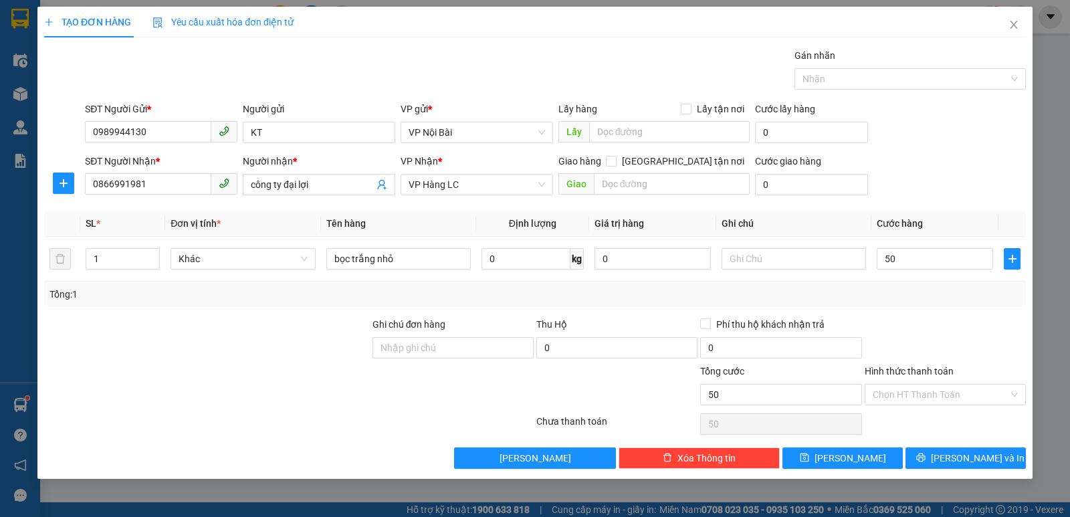
type input "50.000"
click at [971, 463] on span "[PERSON_NAME] và In" at bounding box center [978, 458] width 94 height 15
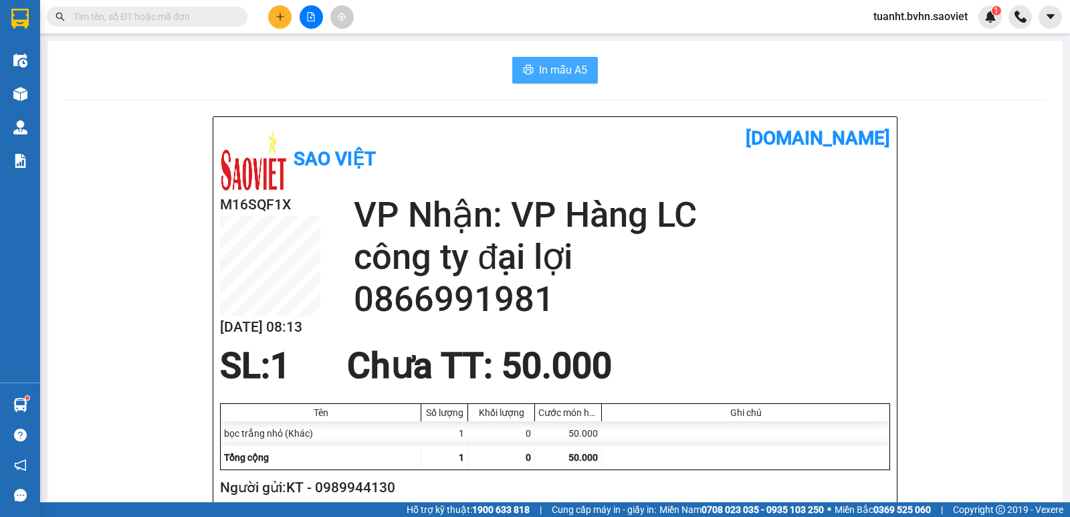
click at [554, 70] on span "In mẫu A5" at bounding box center [563, 70] width 48 height 17
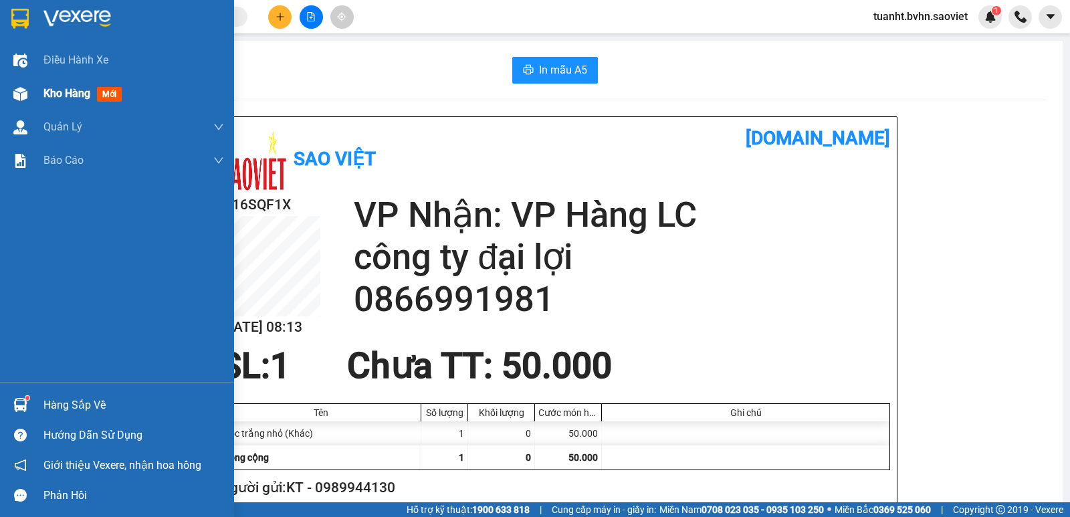
click at [29, 90] on div at bounding box center [20, 93] width 23 height 23
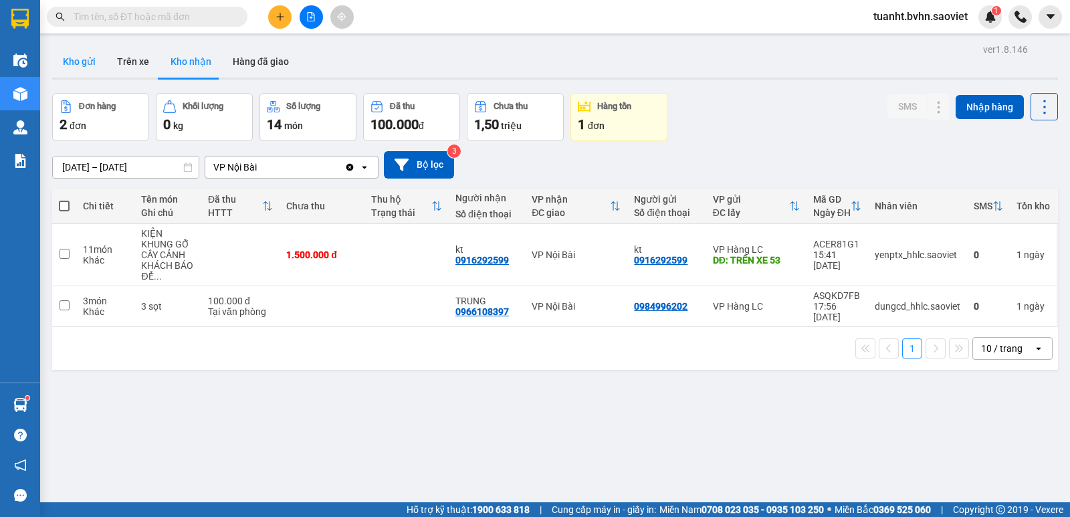
click at [74, 55] on button "Kho gửi" at bounding box center [79, 61] width 54 height 32
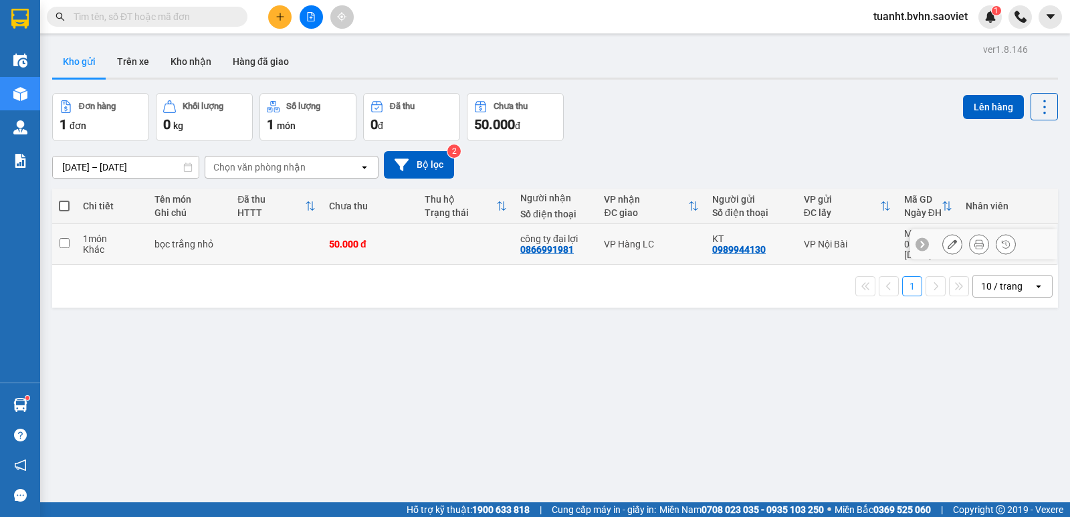
click at [69, 238] on input "checkbox" at bounding box center [65, 243] width 10 height 10
checkbox input "true"
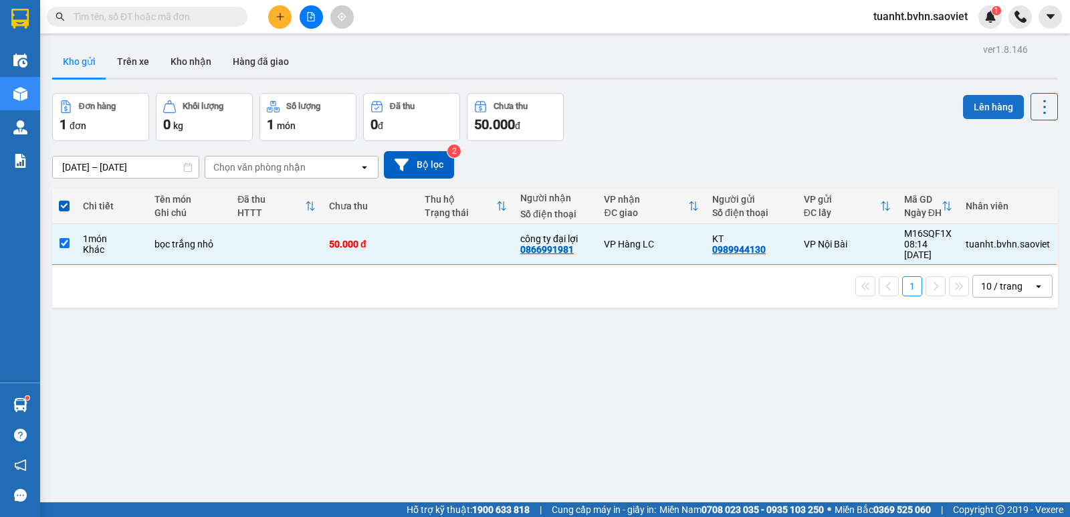
click at [967, 108] on button "Lên hàng" at bounding box center [993, 107] width 61 height 24
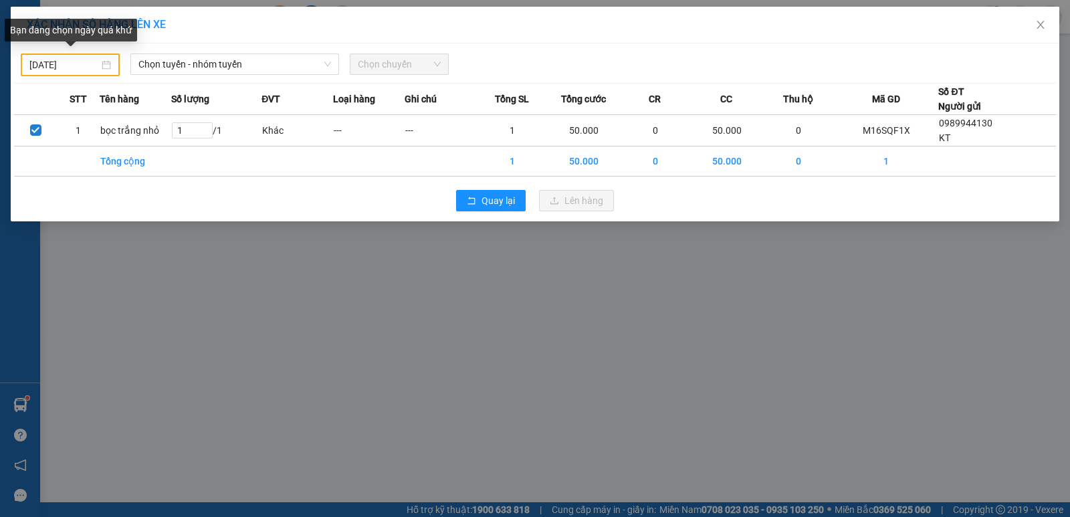
click at [33, 60] on input "[DATE]" at bounding box center [64, 64] width 70 height 15
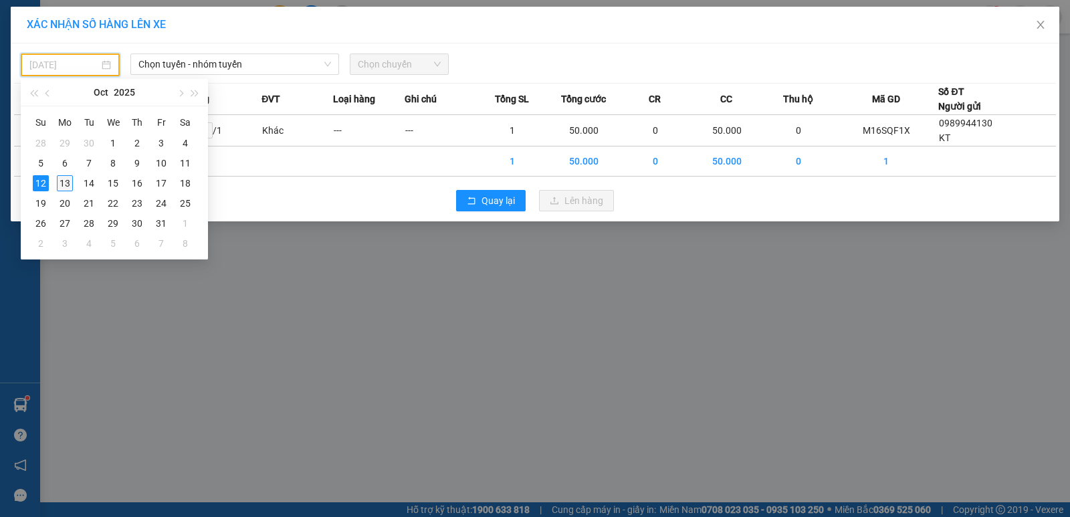
click at [69, 183] on div "13" at bounding box center [65, 183] width 16 height 16
type input "[DATE]"
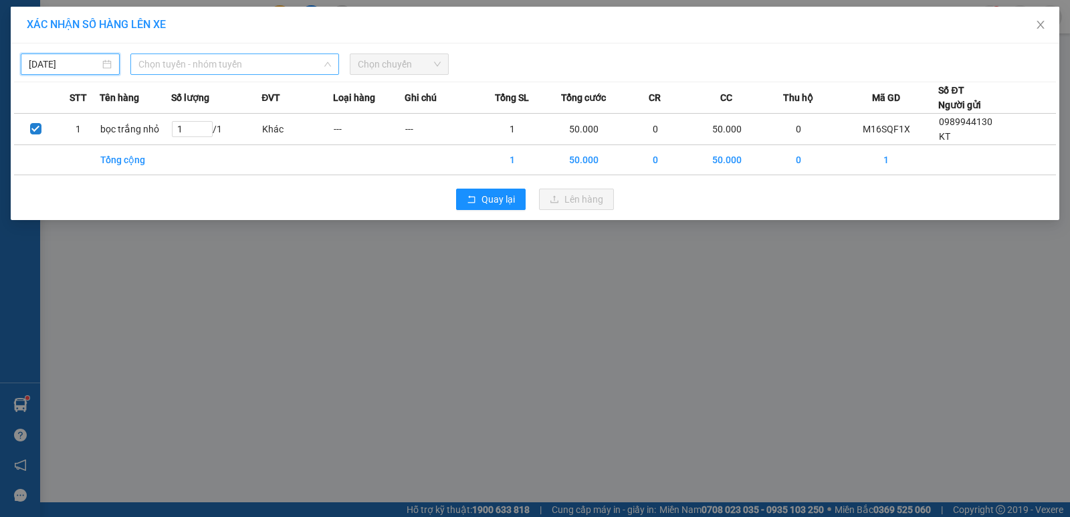
click at [197, 63] on span "Chọn tuyến - nhóm tuyến" at bounding box center [234, 64] width 193 height 20
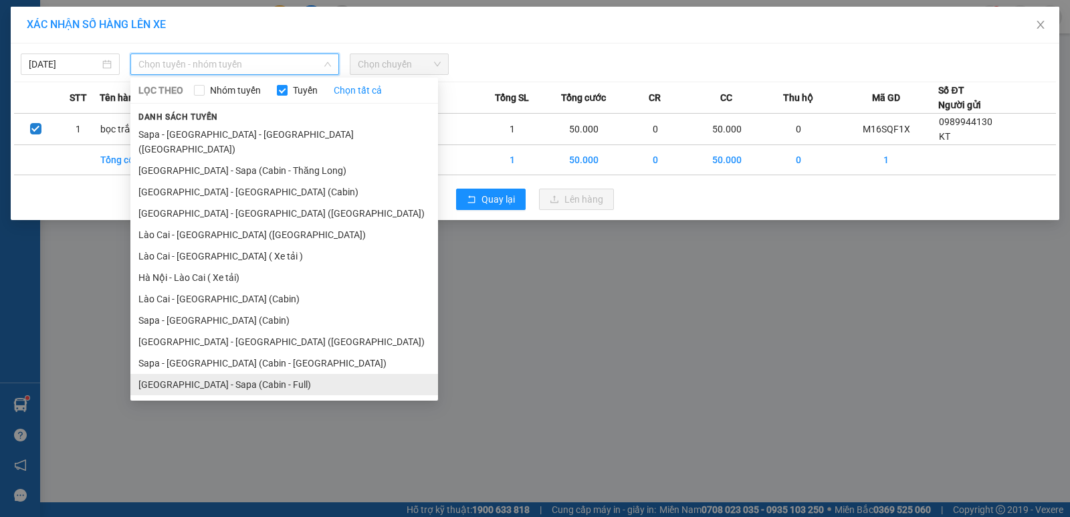
click at [259, 374] on li "[GEOGRAPHIC_DATA] - Sapa (Cabin - Full)" at bounding box center [284, 384] width 308 height 21
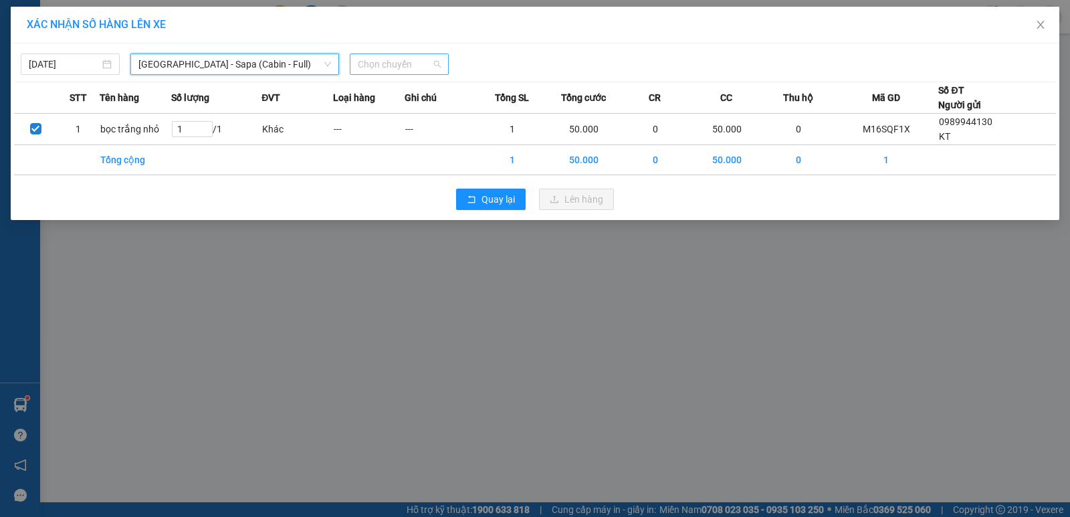
click at [386, 67] on span "Chọn chuyến" at bounding box center [399, 64] width 83 height 20
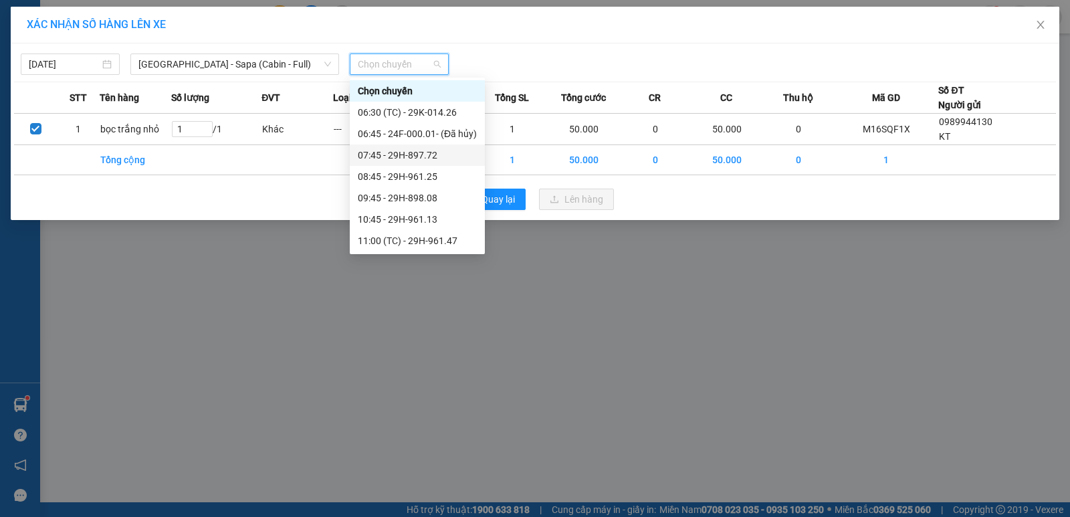
click at [425, 149] on div "07:45 - 29H-897.72" at bounding box center [417, 155] width 119 height 15
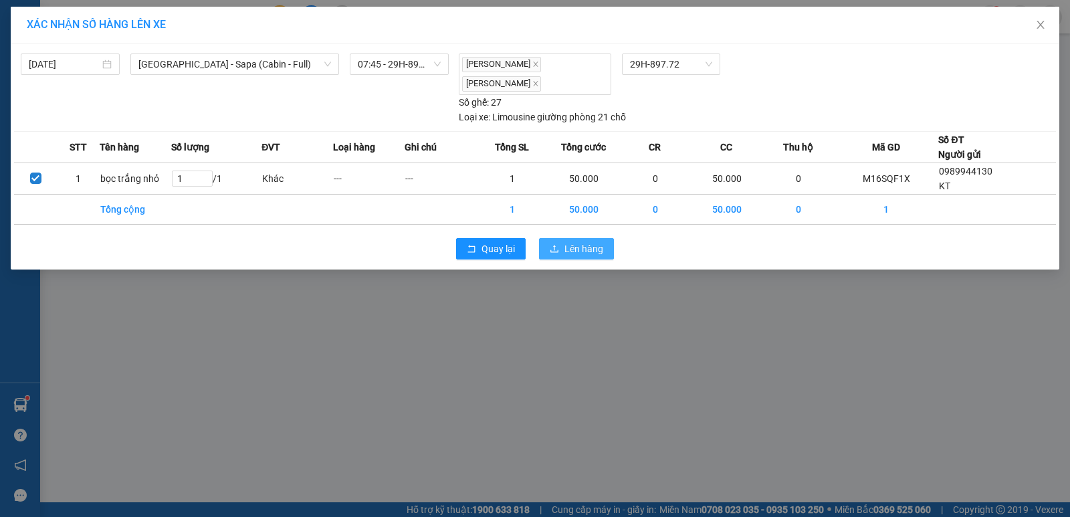
click at [579, 241] on span "Lên hàng" at bounding box center [583, 248] width 39 height 15
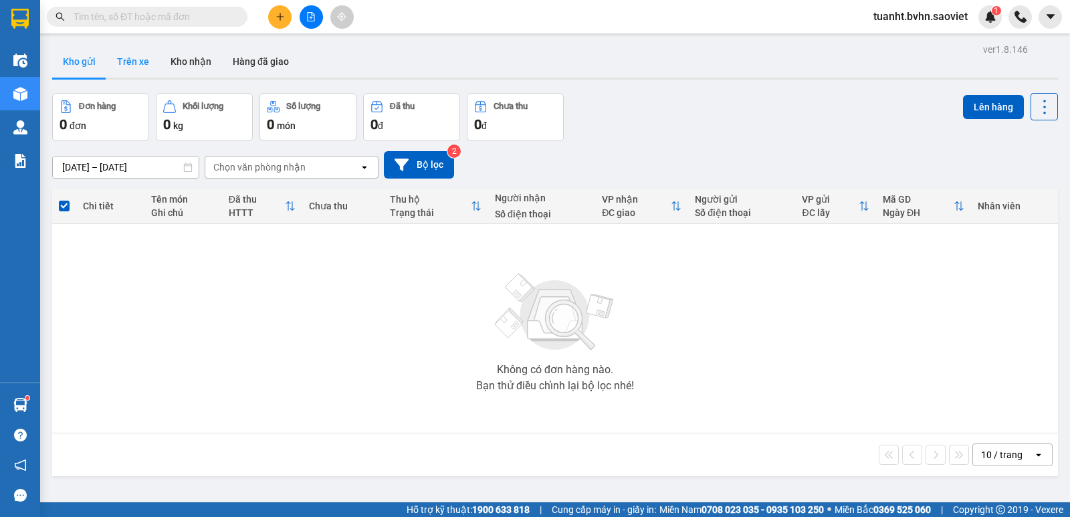
click at [147, 62] on button "Trên xe" at bounding box center [132, 61] width 53 height 32
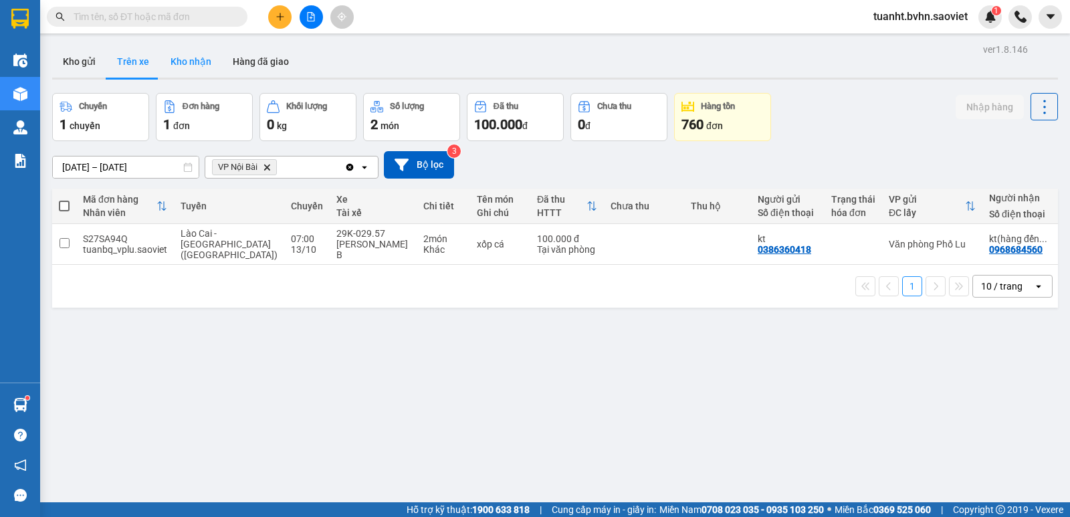
click at [194, 66] on button "Kho nhận" at bounding box center [191, 61] width 62 height 32
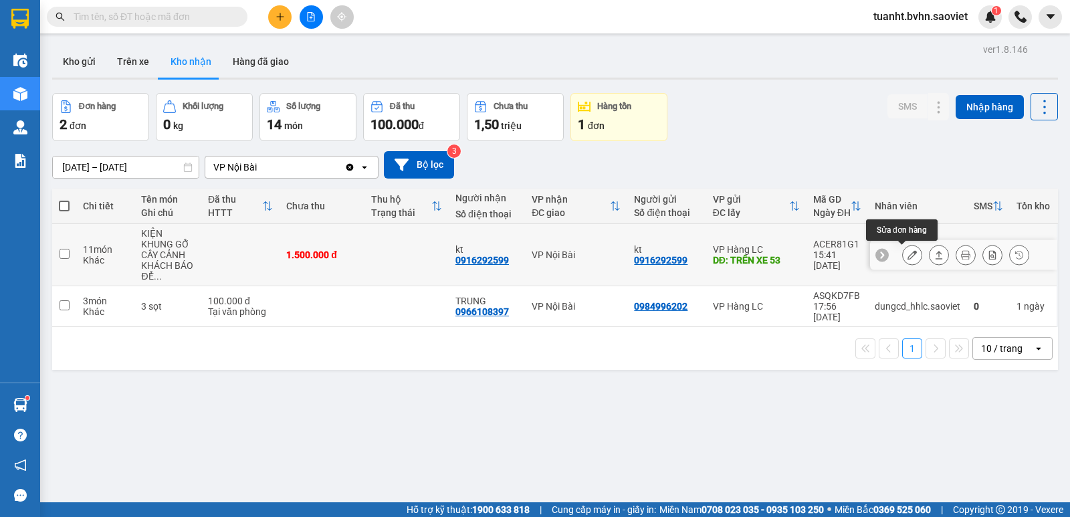
click at [907, 255] on icon at bounding box center [911, 254] width 9 height 9
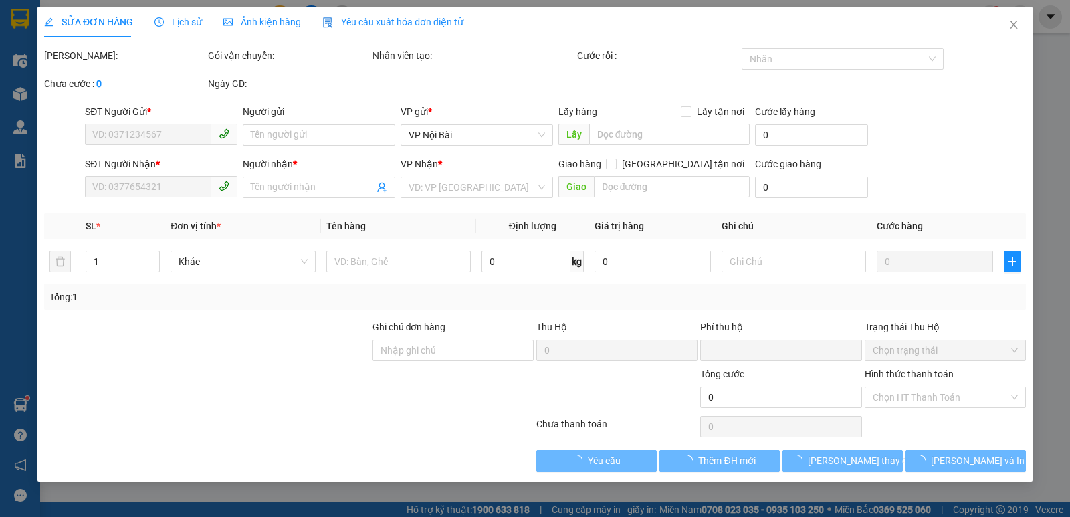
type input "0916292599"
type input "kt"
type input "TRÊN XE 53"
type input "0916292599"
type input "kt"
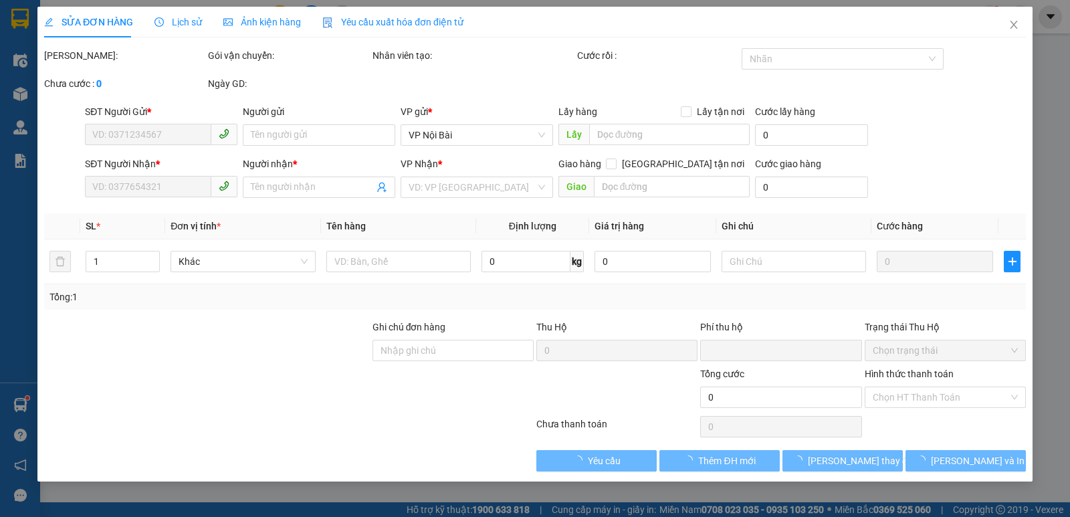
type input "0"
type input "1.500.000"
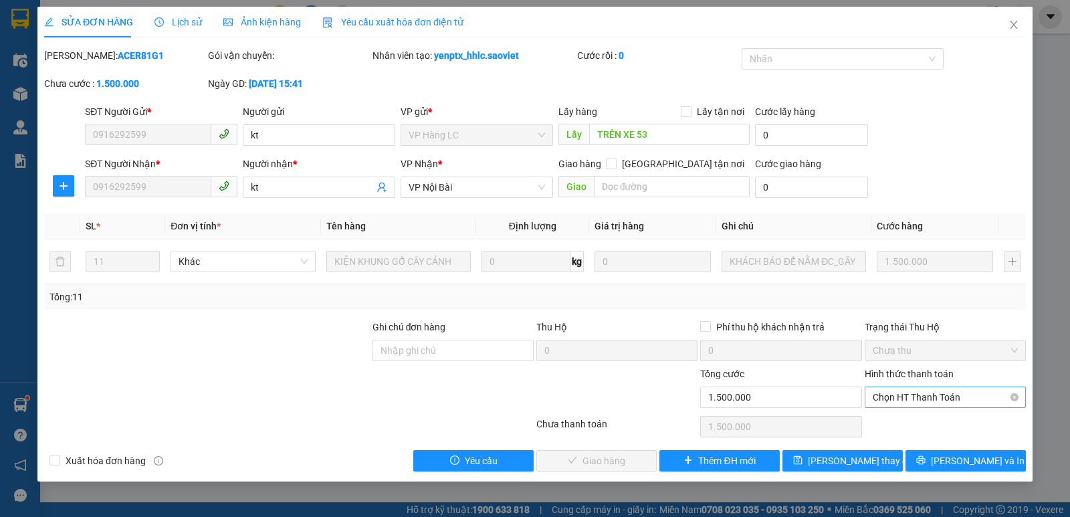
drag, startPoint x: 928, startPoint y: 413, endPoint x: 924, endPoint y: 400, distance: 13.3
click at [924, 400] on span "Chọn HT Thanh Toán" at bounding box center [945, 397] width 145 height 20
click at [898, 443] on div "Chuyển khoản" at bounding box center [945, 445] width 145 height 15
type input "0"
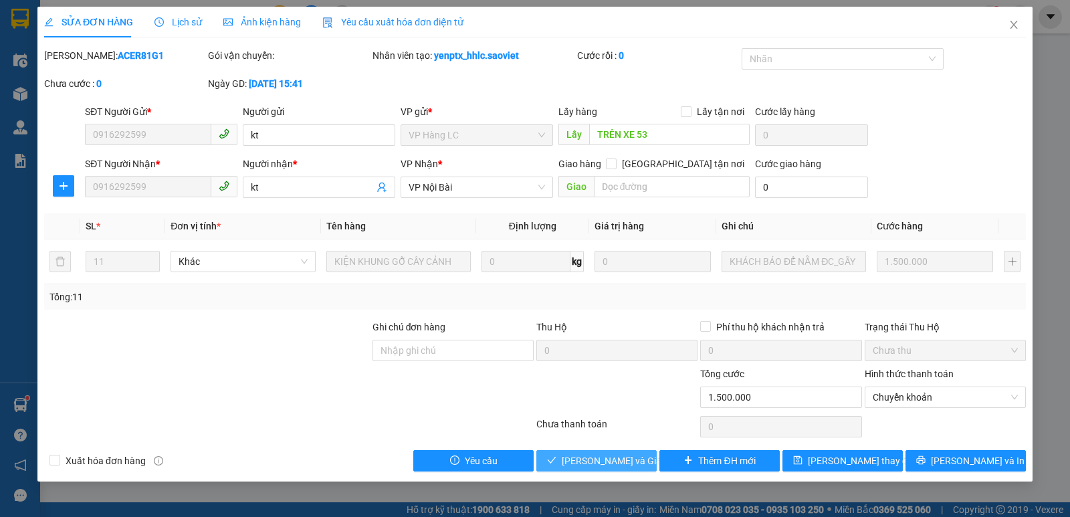
click at [610, 463] on span "[PERSON_NAME] và Giao hàng" at bounding box center [626, 460] width 128 height 15
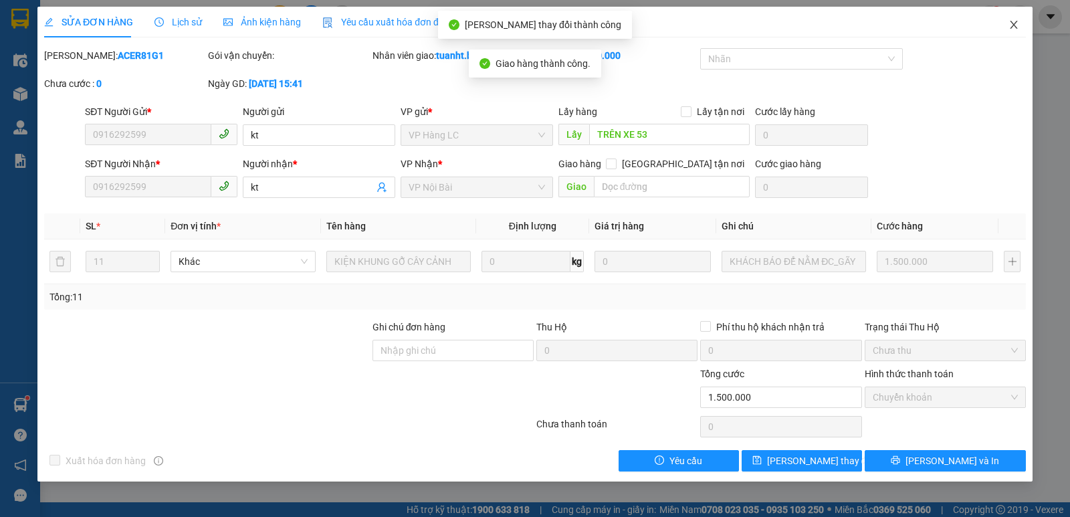
click at [1020, 29] on span "Close" at bounding box center [1013, 25] width 37 height 37
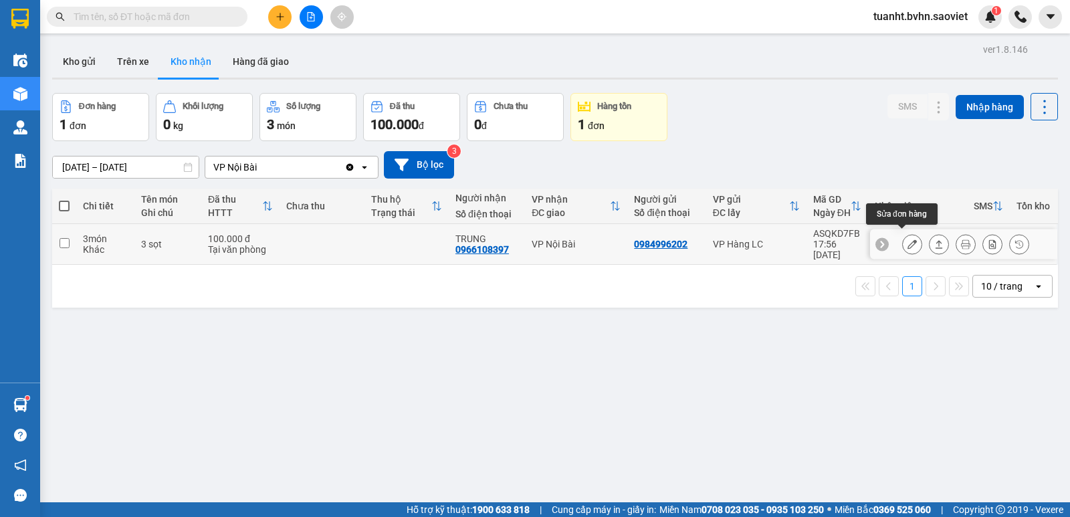
click at [907, 240] on icon at bounding box center [911, 243] width 9 height 9
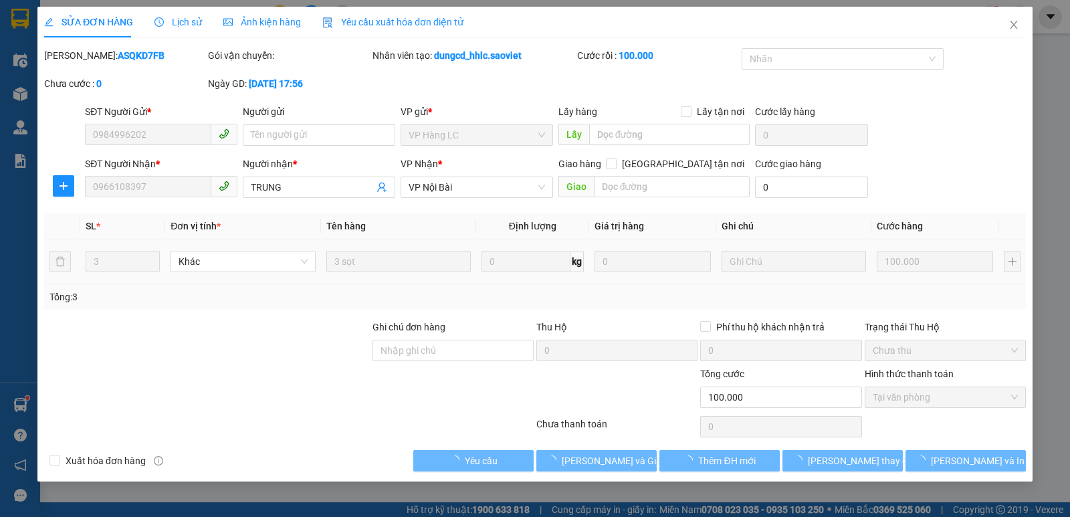
type input "0984996202"
type input "0966108397"
type input "TRUNG"
type input "0"
type input "100.000"
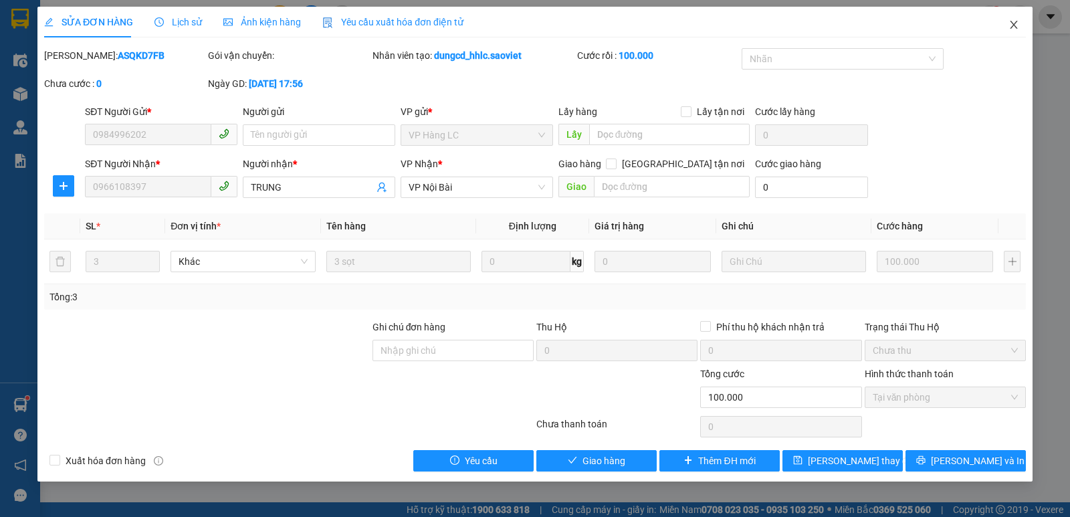
click at [1013, 24] on icon "close" at bounding box center [1013, 25] width 7 height 8
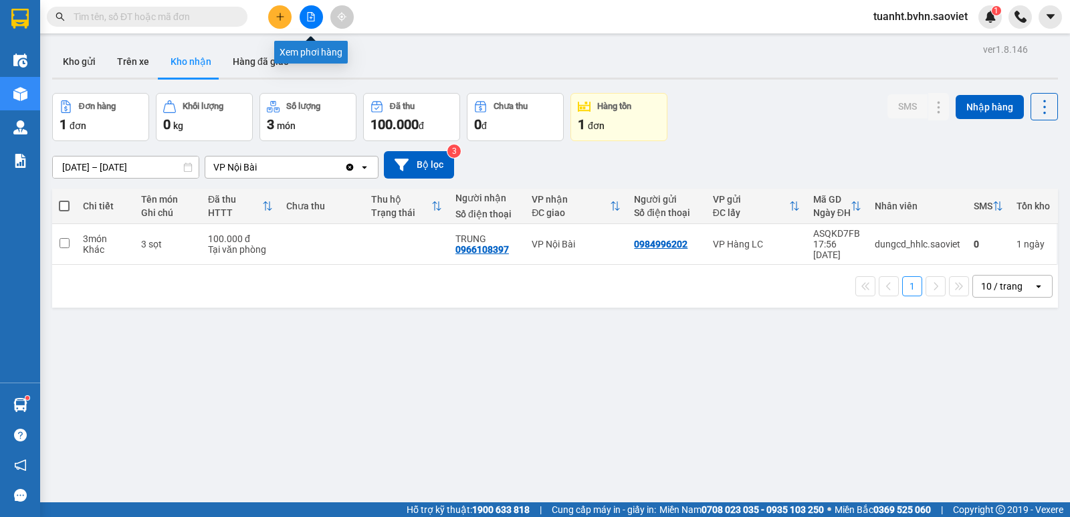
click at [312, 21] on button at bounding box center [311, 16] width 23 height 23
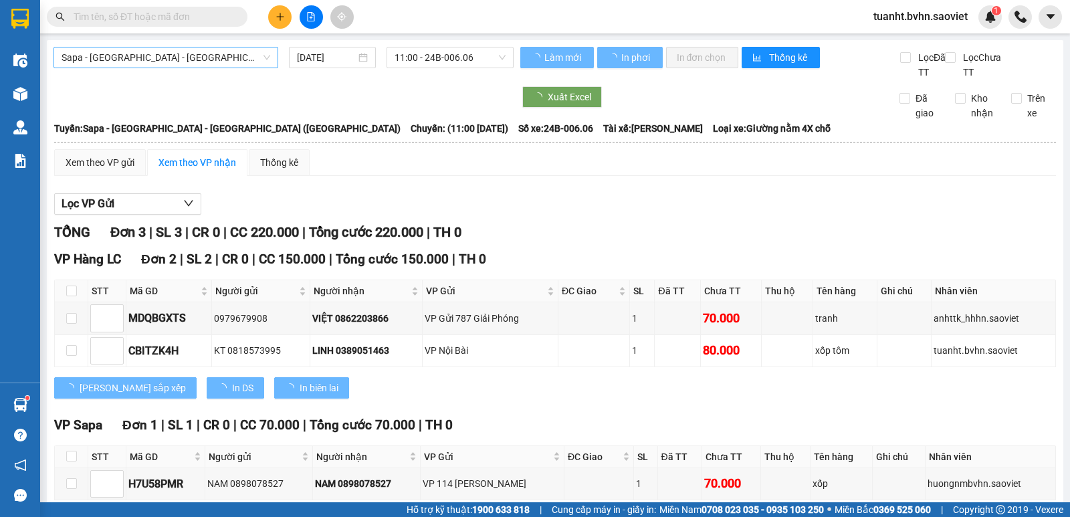
click at [226, 66] on span "Sapa - [GEOGRAPHIC_DATA] - [GEOGRAPHIC_DATA] ([GEOGRAPHIC_DATA])" at bounding box center [166, 57] width 209 height 20
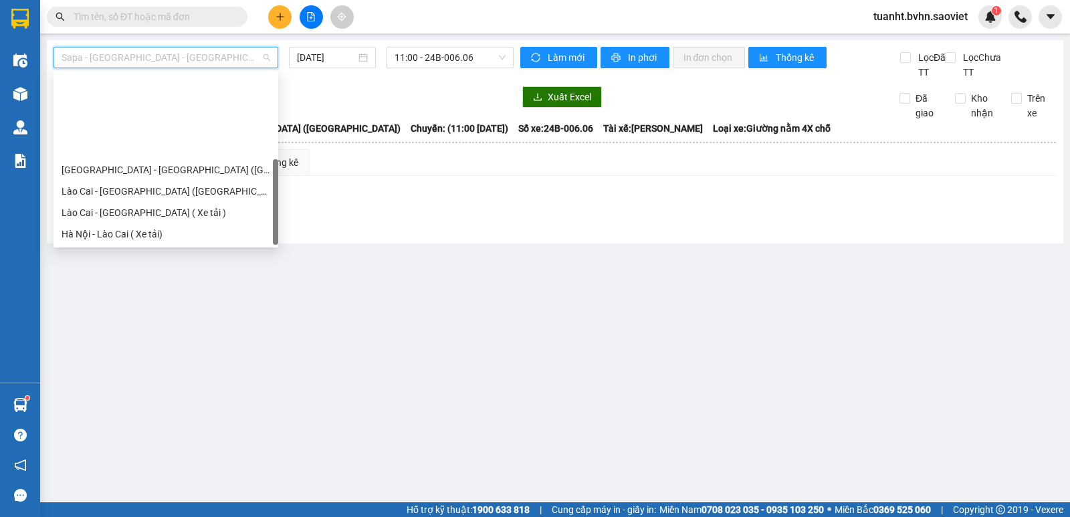
scroll to position [107, 0]
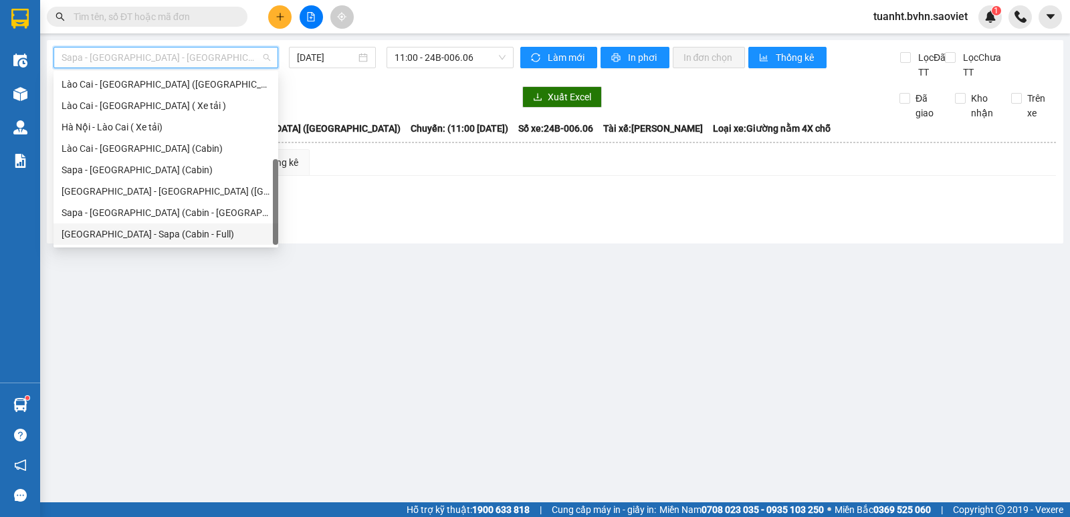
click at [189, 239] on div "[GEOGRAPHIC_DATA] - Sapa (Cabin - Full)" at bounding box center [166, 234] width 209 height 15
type input "[DATE]"
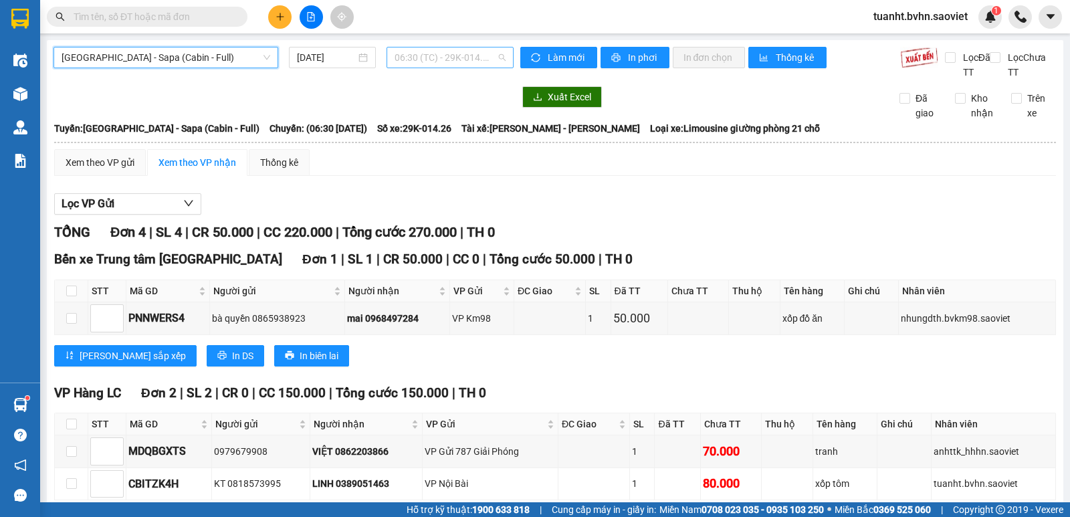
click at [447, 62] on span "06:30 (TC) - 29K-014.26" at bounding box center [449, 57] width 110 height 20
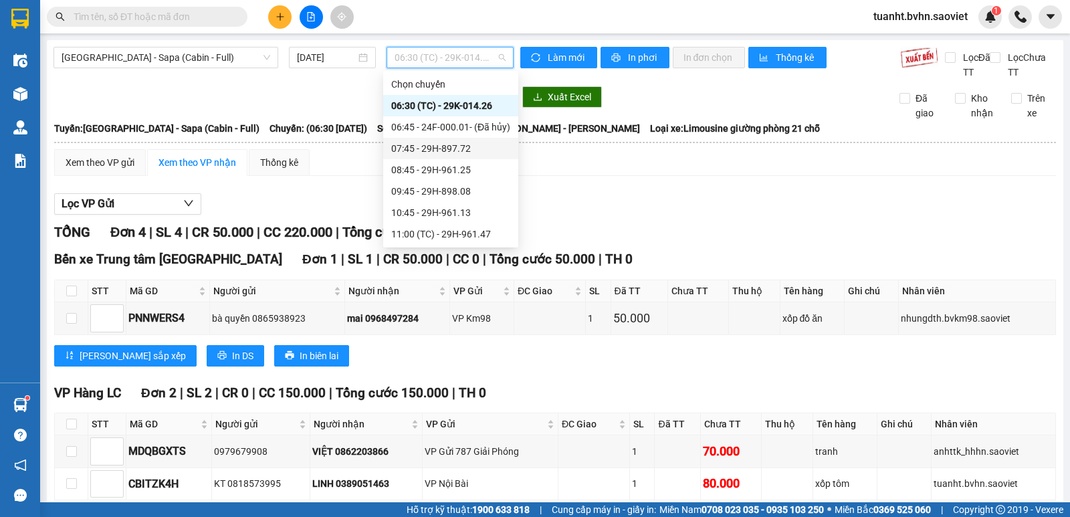
click at [459, 144] on div "07:45 - 29H-897.72" at bounding box center [450, 148] width 119 height 15
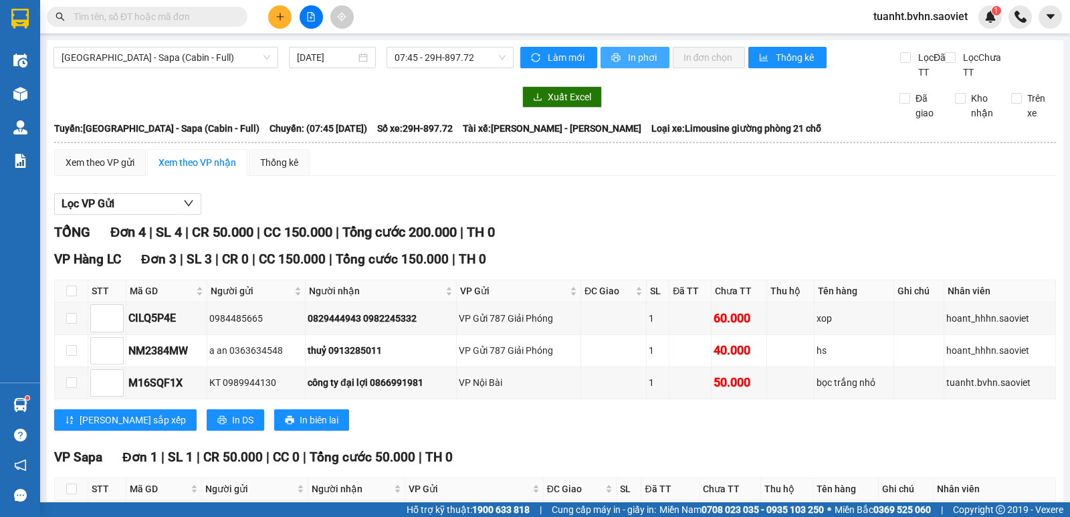
click at [631, 61] on span "In phơi" at bounding box center [643, 57] width 31 height 15
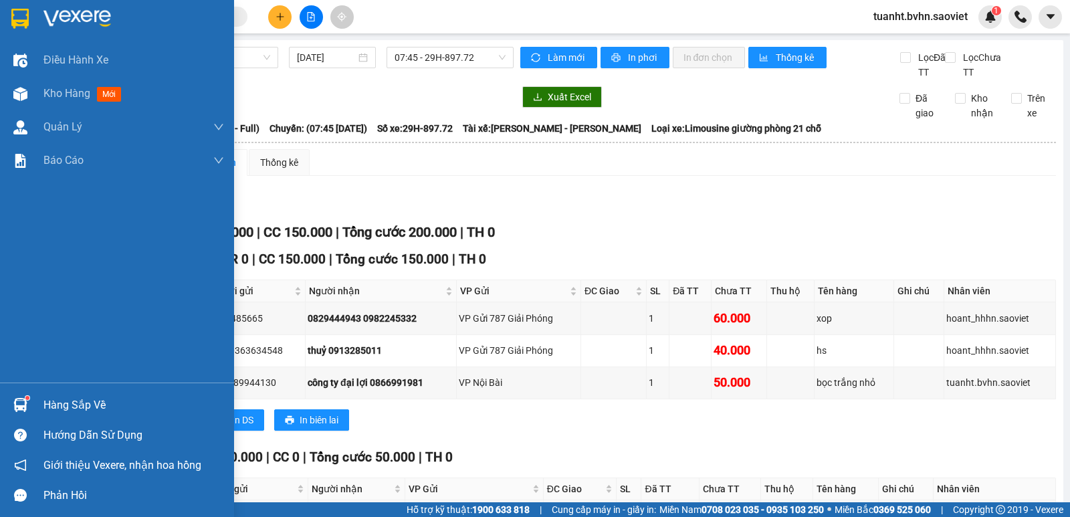
drag, startPoint x: 14, startPoint y: 93, endPoint x: 201, endPoint y: 7, distance: 205.2
click at [14, 93] on img at bounding box center [20, 94] width 14 height 14
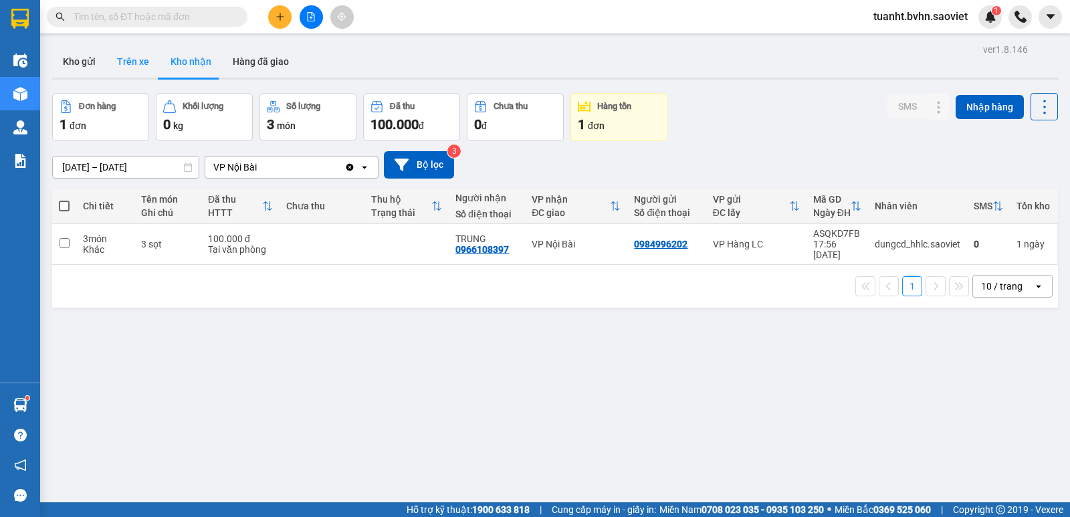
click at [142, 61] on button "Trên xe" at bounding box center [132, 61] width 53 height 32
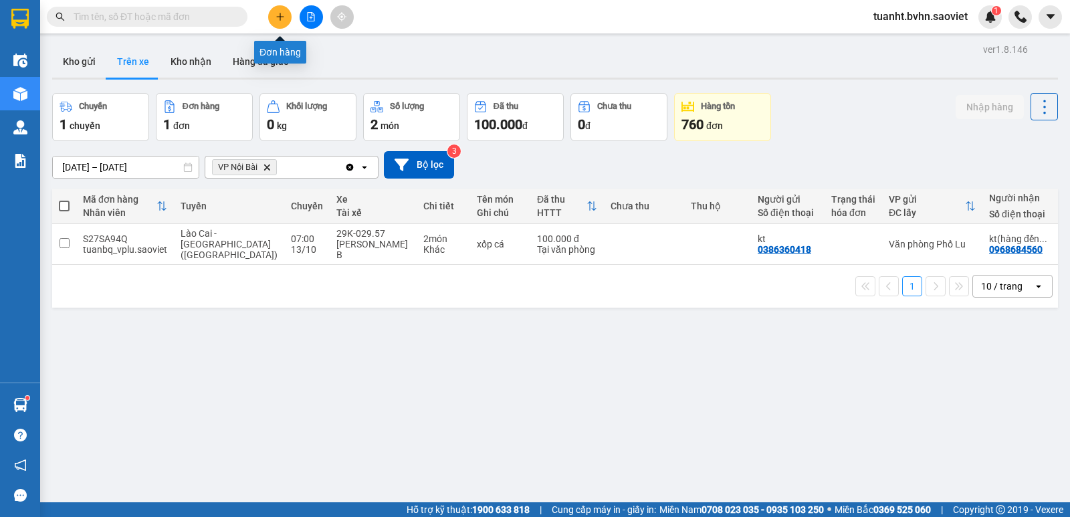
click at [279, 20] on icon "plus" at bounding box center [279, 16] width 9 height 9
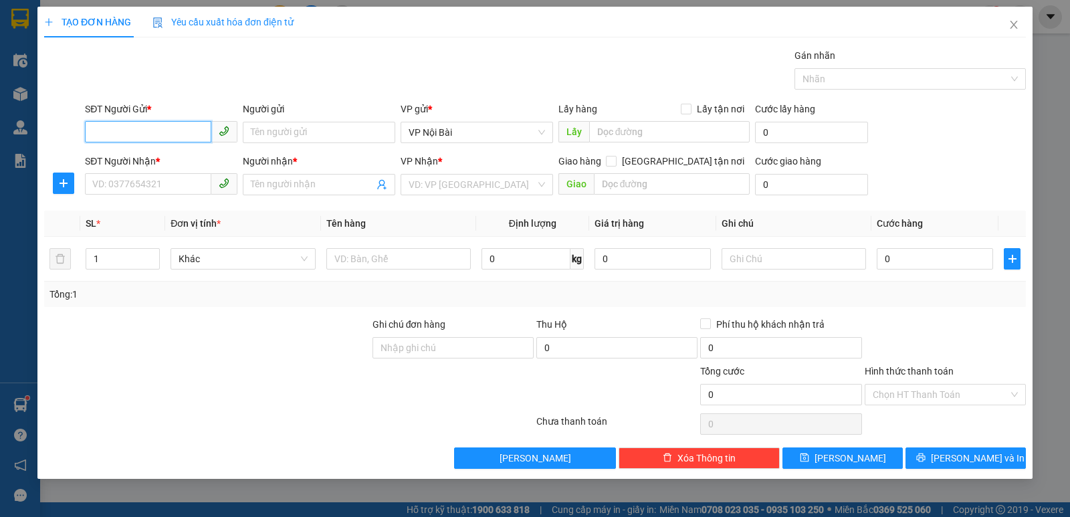
click at [129, 135] on input "SĐT Người Gửi *" at bounding box center [148, 131] width 126 height 21
type input "0984981972"
click at [152, 151] on div "0984981972 - KT" at bounding box center [161, 158] width 152 height 21
type input "KT"
type input "0974232236"
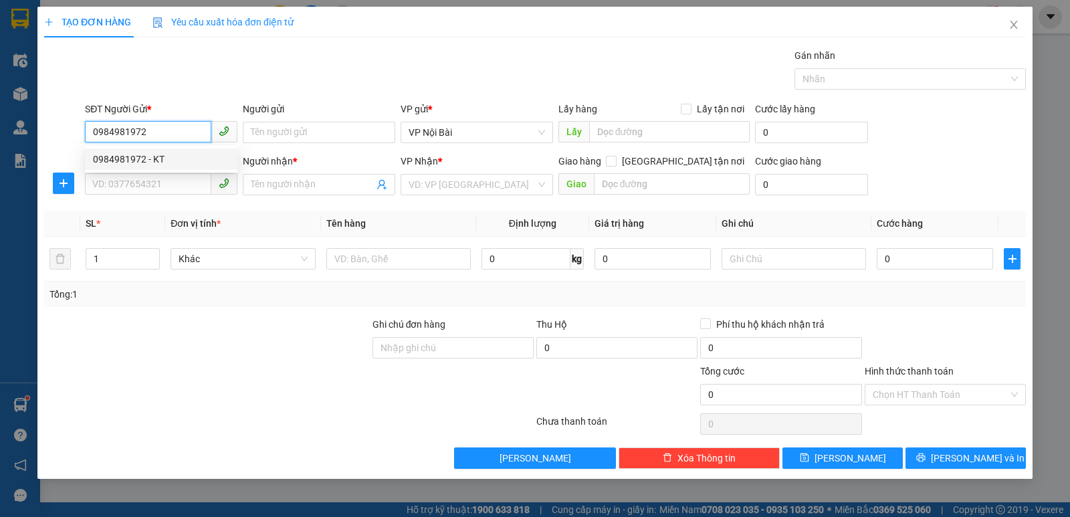
type input "hà"
type input "0984981972"
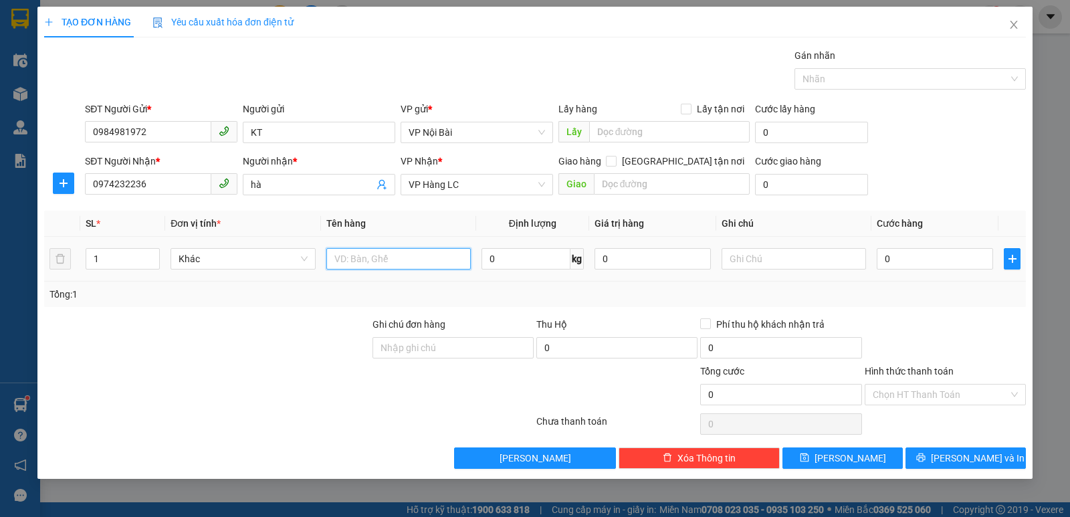
click at [340, 258] on input "text" at bounding box center [398, 258] width 144 height 21
paste input "ô"
paste input "ộp"
paste input "át"
paste input "ô"
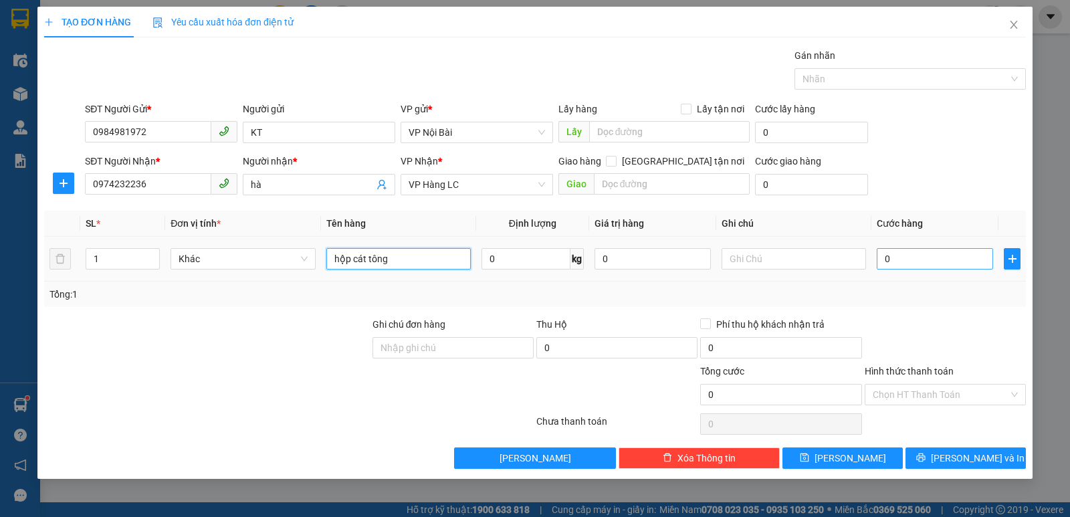
type input "hộp cát tông"
click at [943, 256] on input "0" at bounding box center [935, 258] width 116 height 21
type input "5"
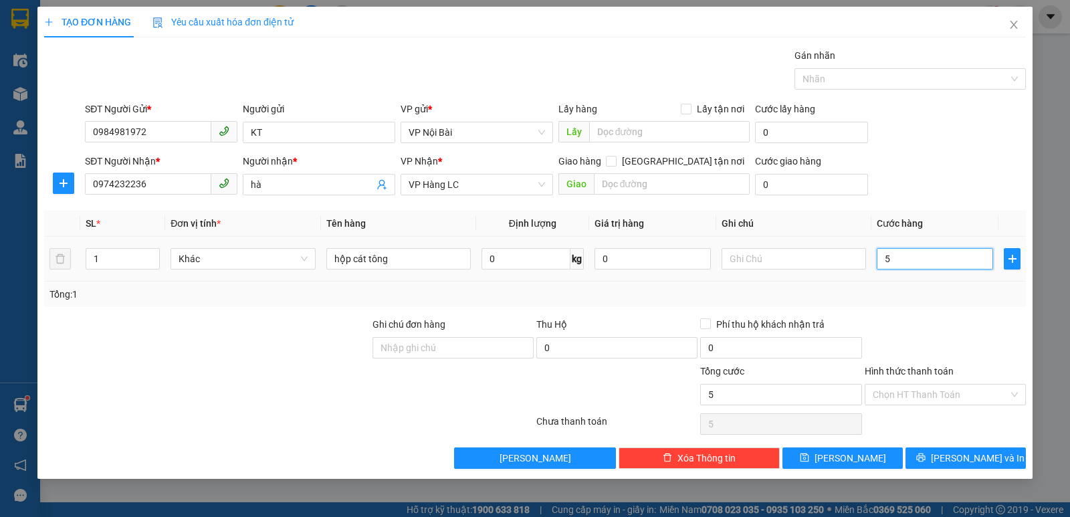
type input "50"
type input "50.000"
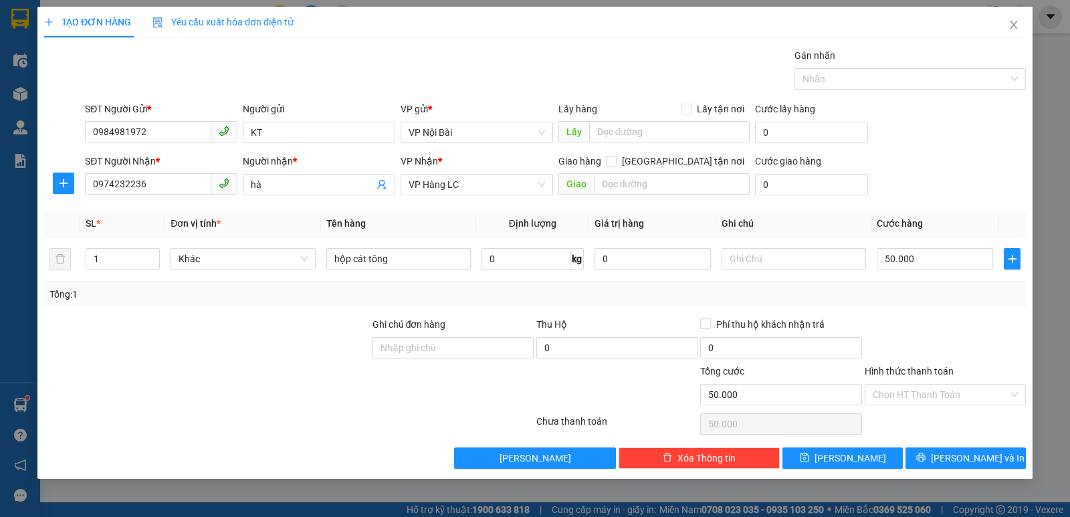
click at [961, 330] on div at bounding box center [945, 340] width 164 height 47
click at [921, 387] on input "Hình thức thanh toán" at bounding box center [941, 394] width 136 height 20
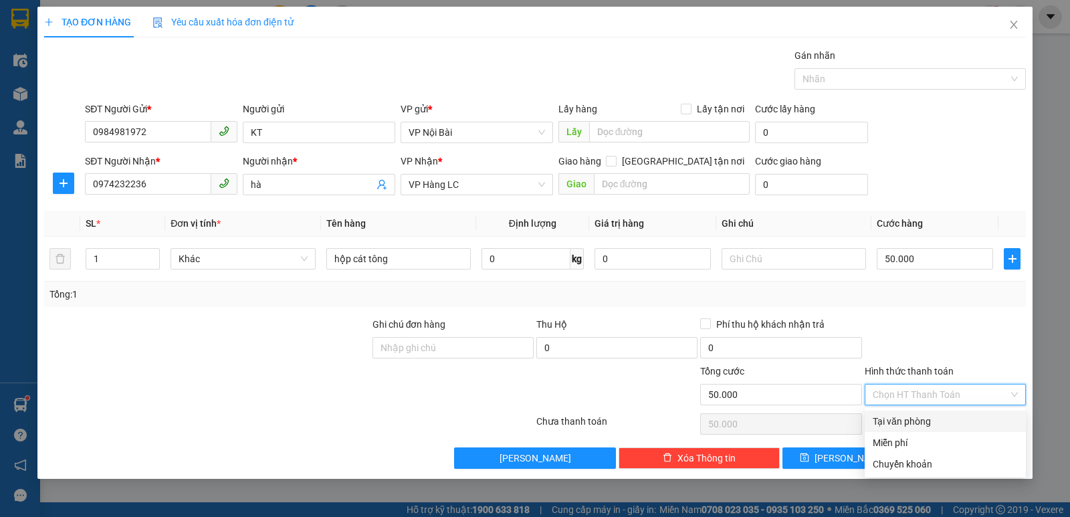
click at [927, 423] on div "Tại văn phòng" at bounding box center [945, 421] width 145 height 15
type input "0"
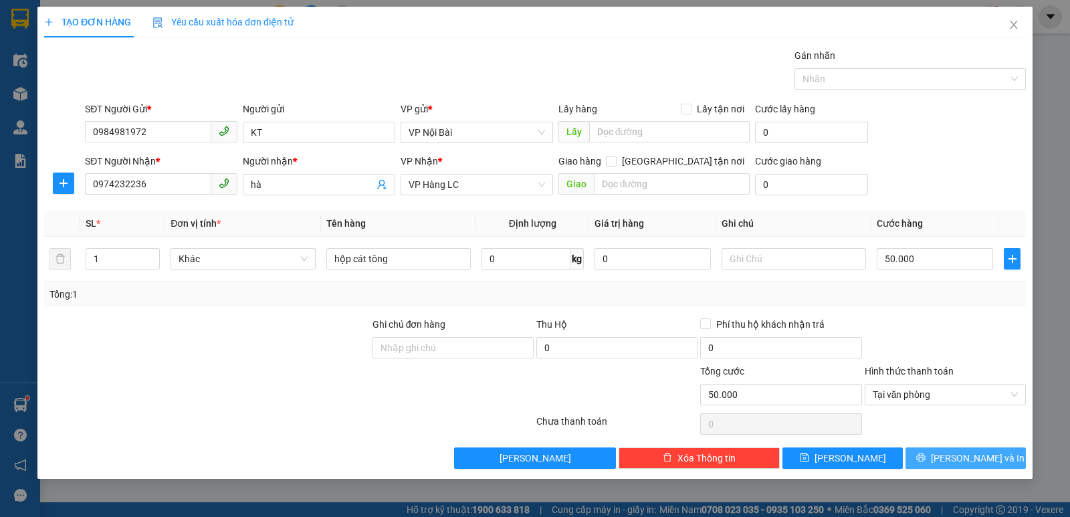
click at [959, 462] on span "[PERSON_NAME] và In" at bounding box center [978, 458] width 94 height 15
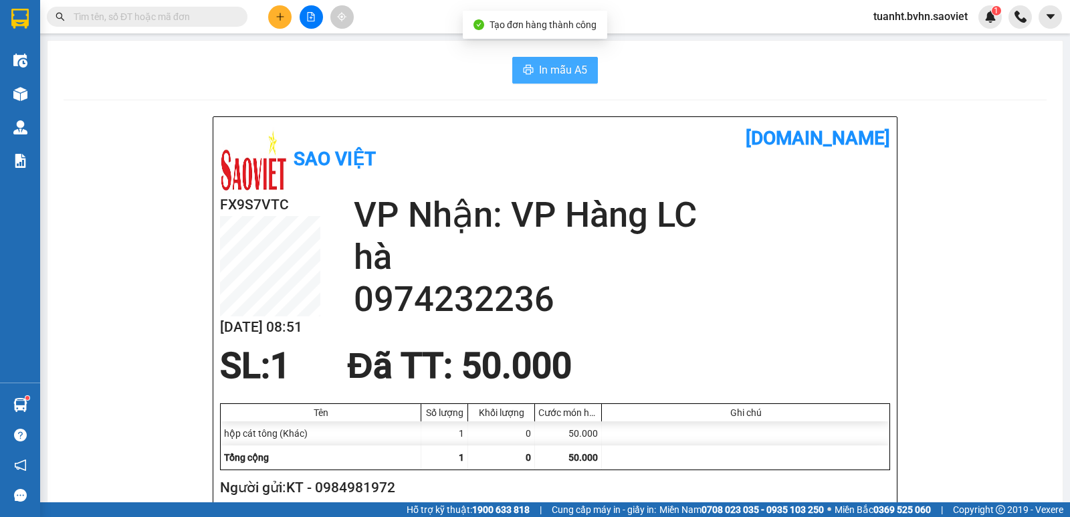
click at [546, 66] on span "In mẫu A5" at bounding box center [563, 70] width 48 height 17
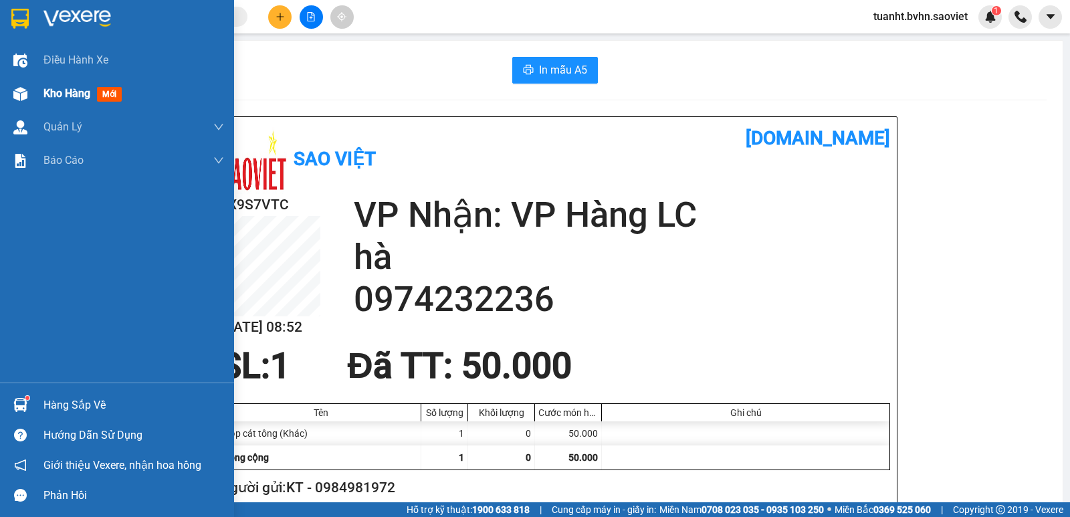
click at [19, 101] on div at bounding box center [20, 93] width 23 height 23
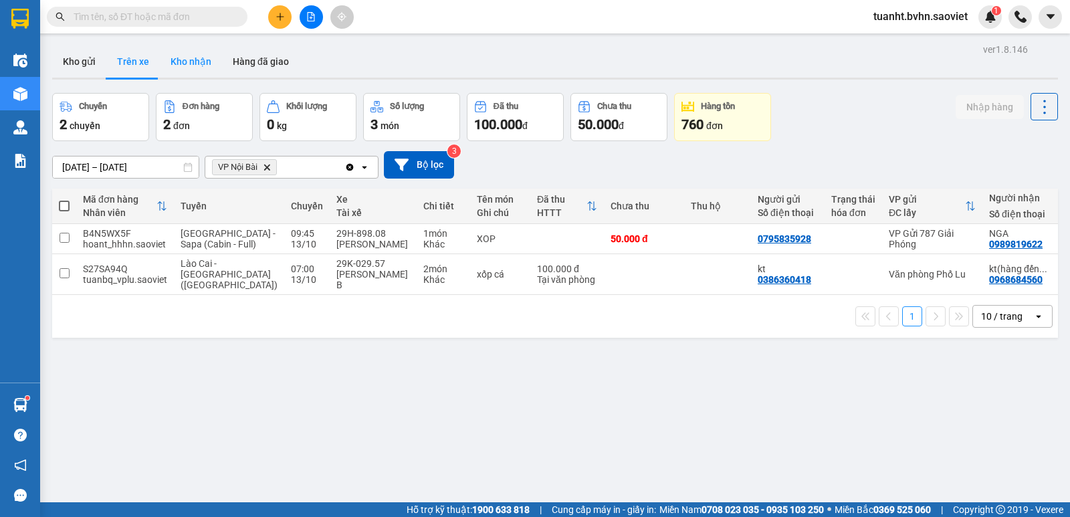
click at [204, 72] on button "Kho nhận" at bounding box center [191, 61] width 62 height 32
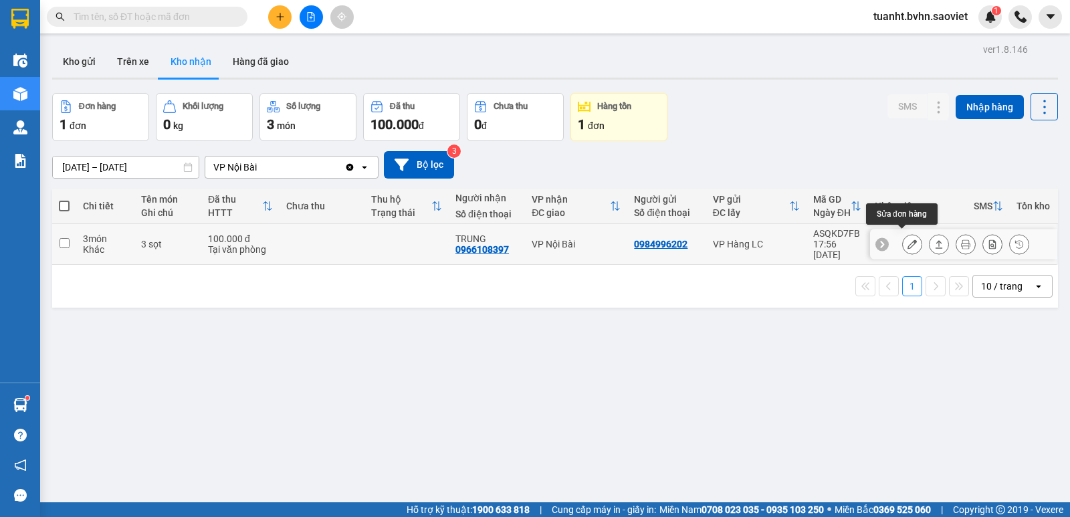
click at [907, 239] on icon at bounding box center [911, 243] width 9 height 9
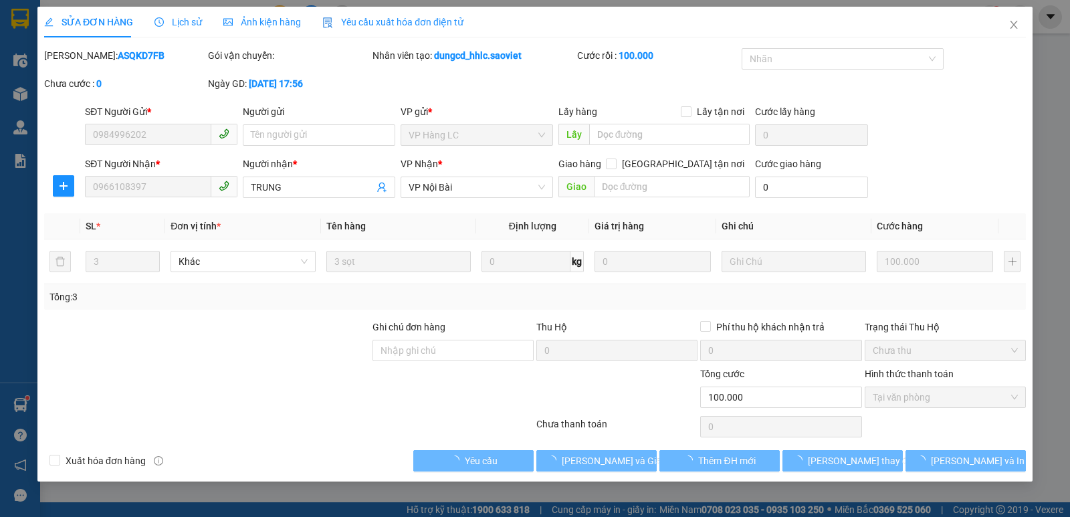
type input "0984996202"
type input "0966108397"
type input "TRUNG"
type input "0"
type input "100.000"
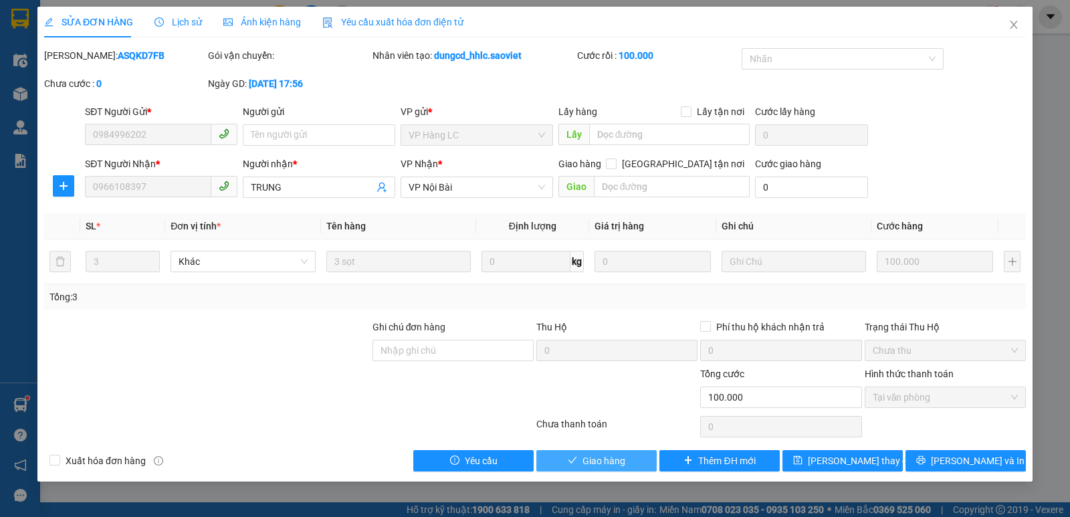
click at [612, 457] on span "Giao hàng" at bounding box center [603, 460] width 43 height 15
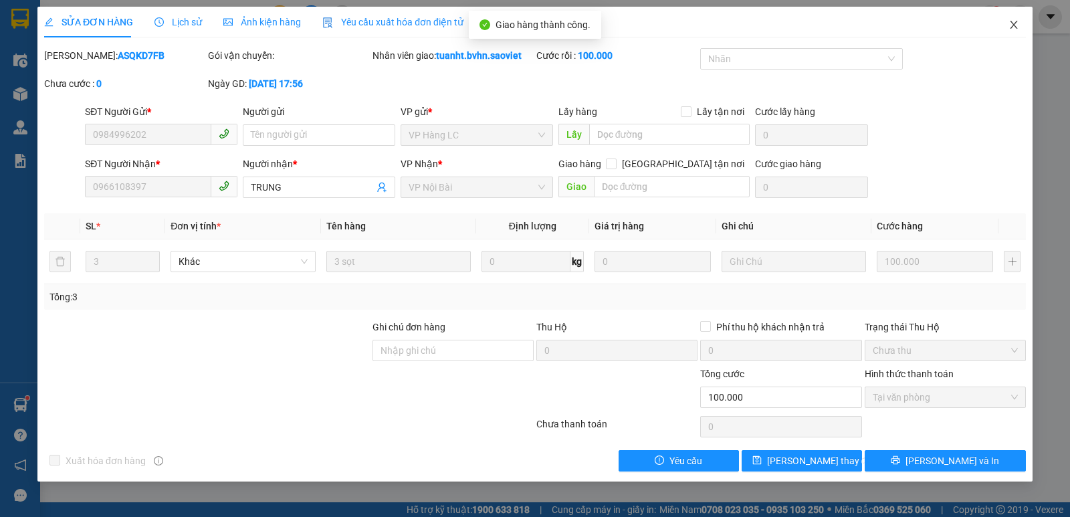
click at [1009, 23] on icon "close" at bounding box center [1013, 24] width 11 height 11
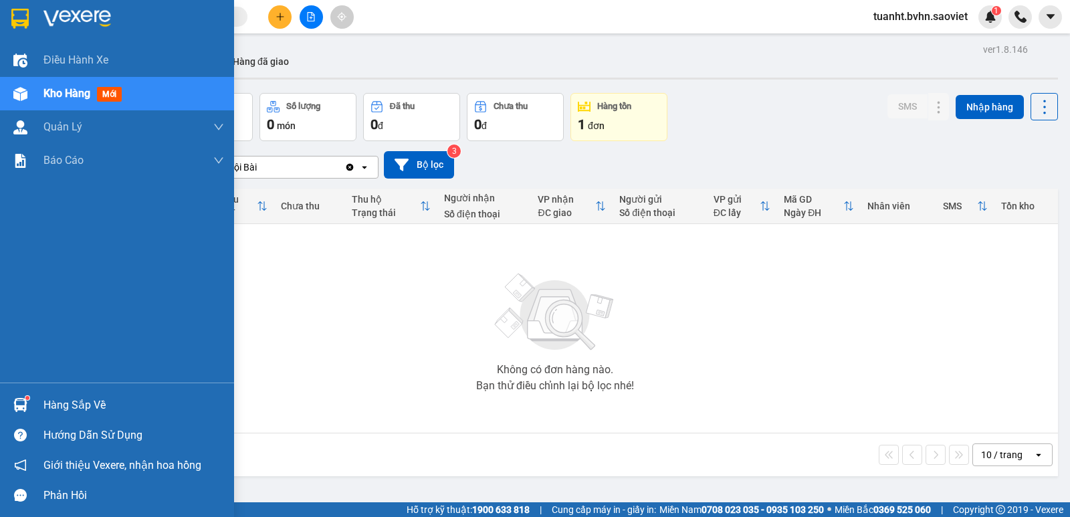
click at [15, 94] on img at bounding box center [20, 94] width 14 height 14
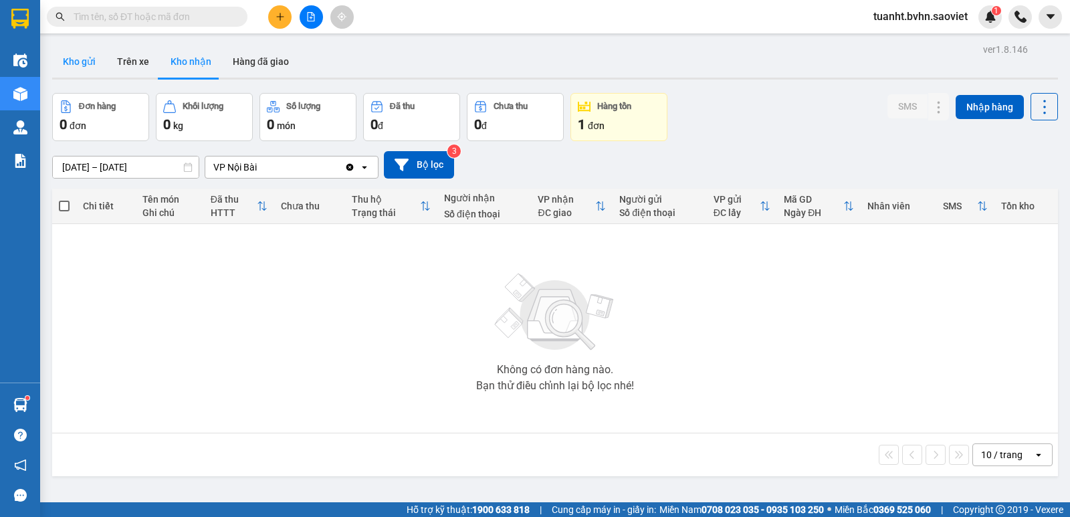
click at [76, 66] on button "Kho gửi" at bounding box center [79, 61] width 54 height 32
